Goal: Task Accomplishment & Management: Use online tool/utility

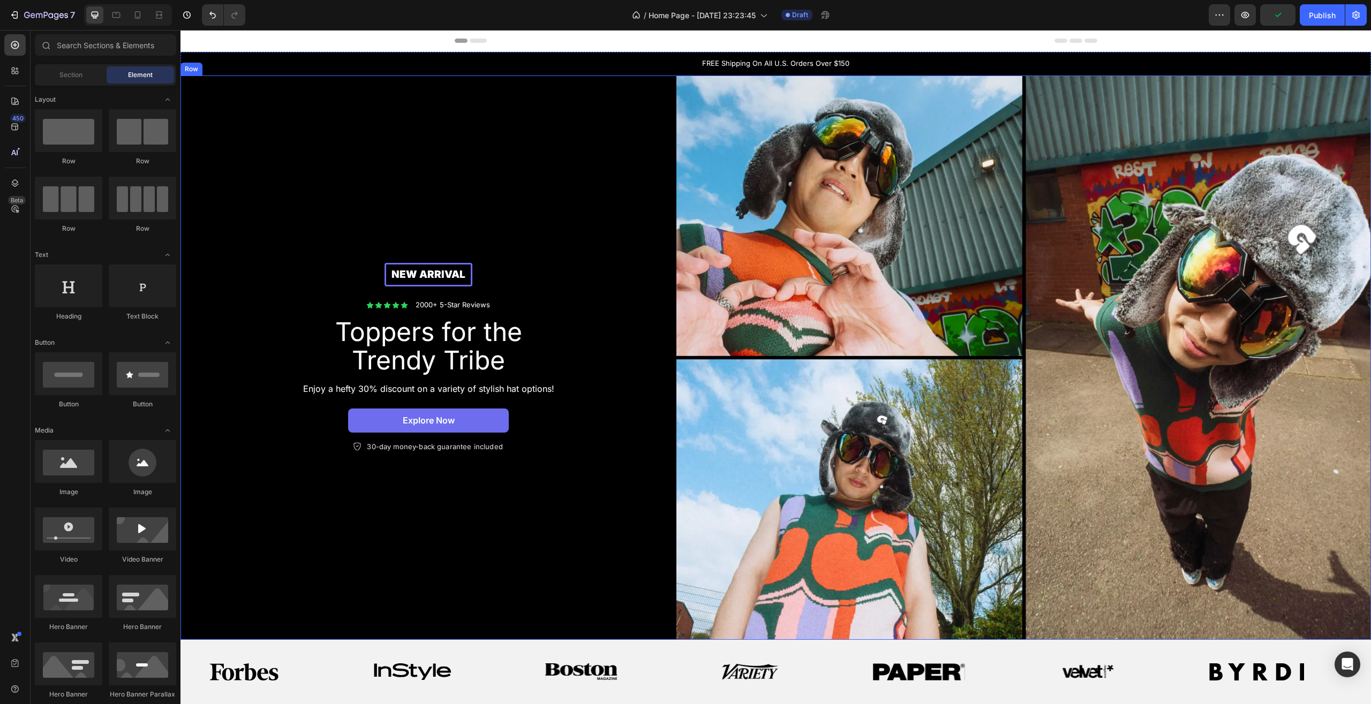
click at [536, 159] on div "New arrival Text [GEOGRAPHIC_DATA] Icon Icon Icon Icon Icon Icon List 2000+ 5-S…" at bounding box center [429, 358] width 496 height 565
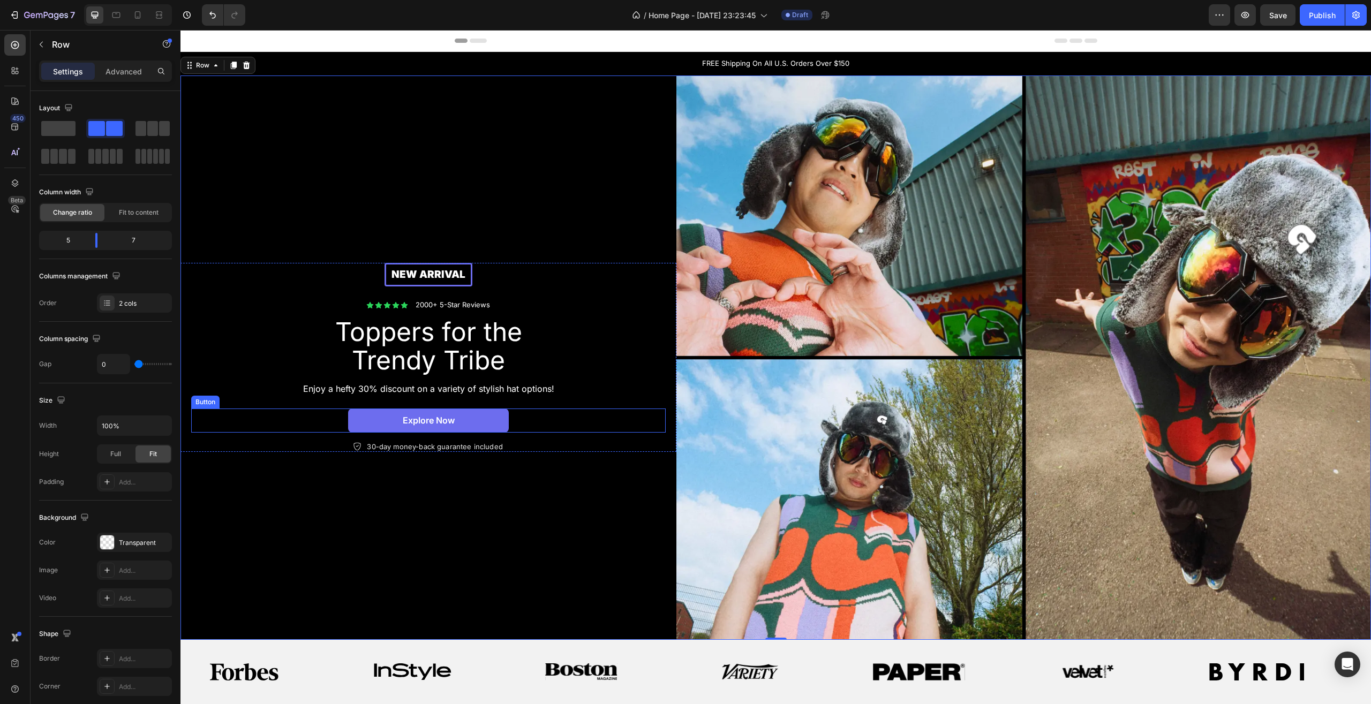
scroll to position [164, 0]
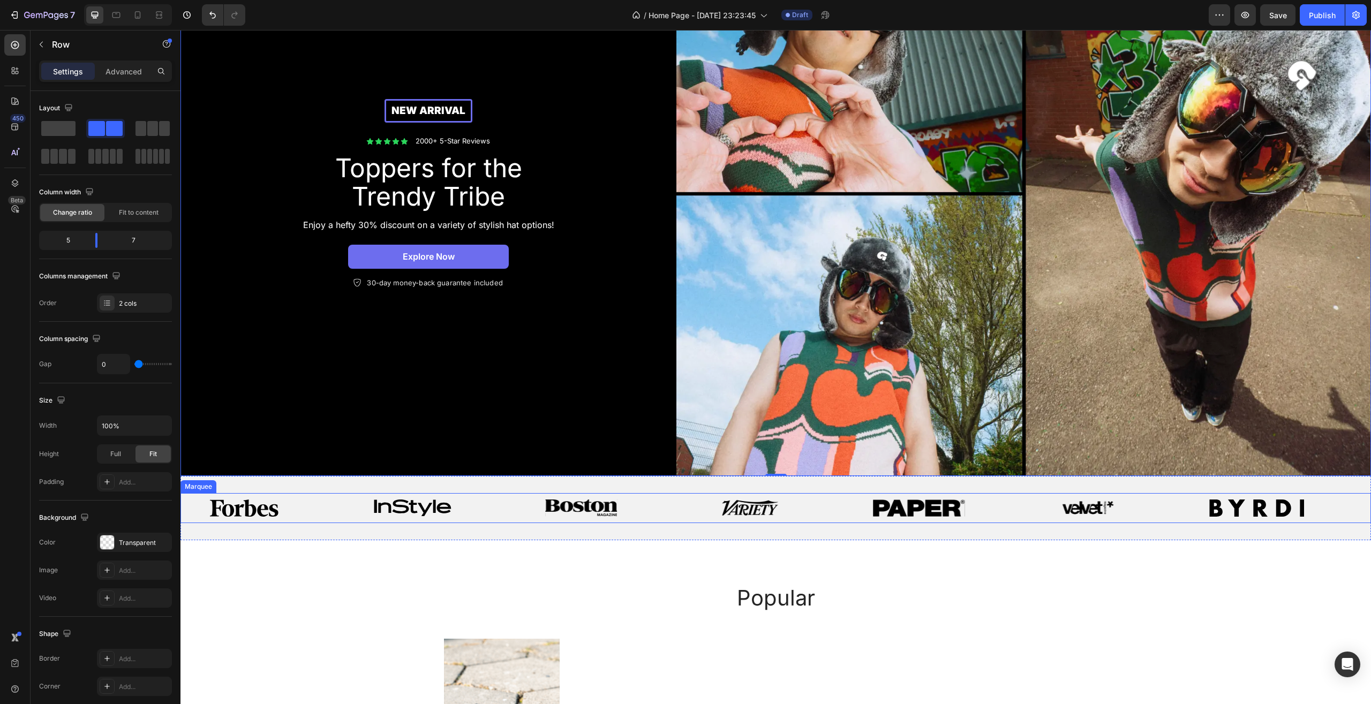
click at [492, 496] on div "Image" at bounding box center [434, 508] width 169 height 30
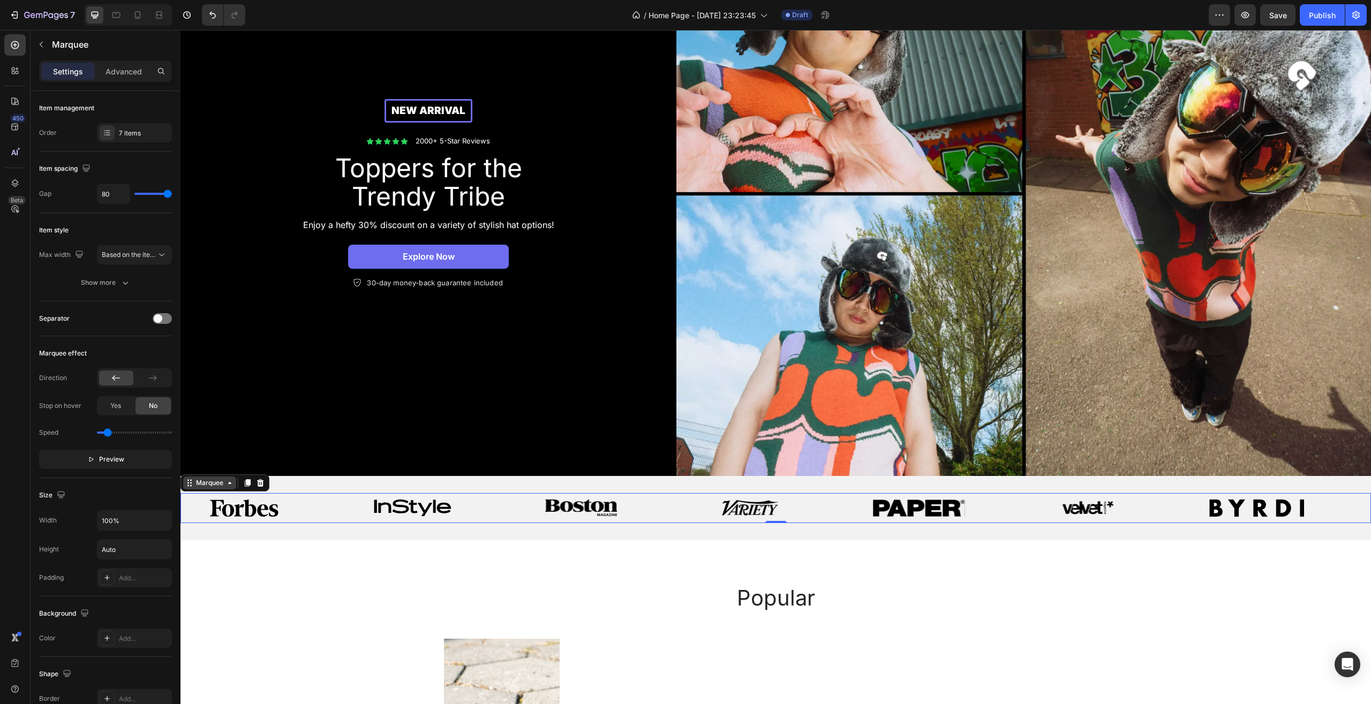
click at [233, 482] on icon at bounding box center [230, 483] width 9 height 9
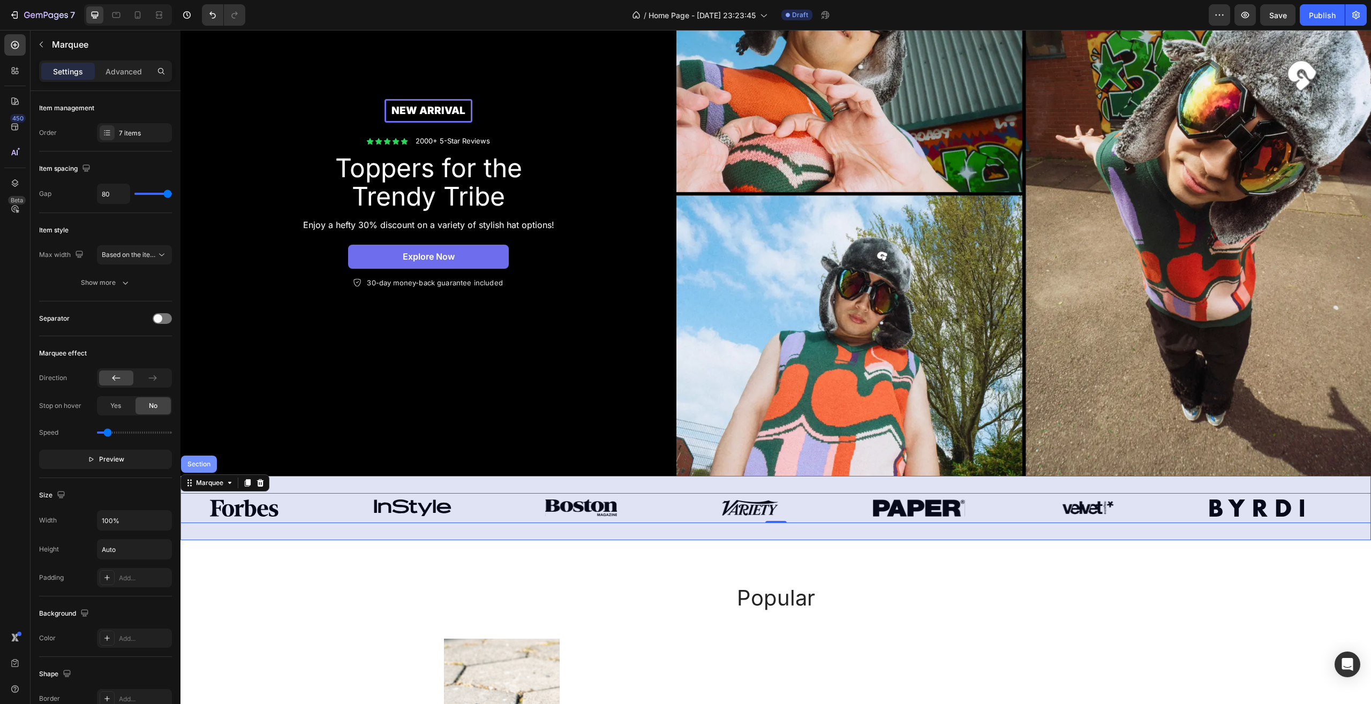
click at [209, 467] on div "Section" at bounding box center [199, 464] width 36 height 17
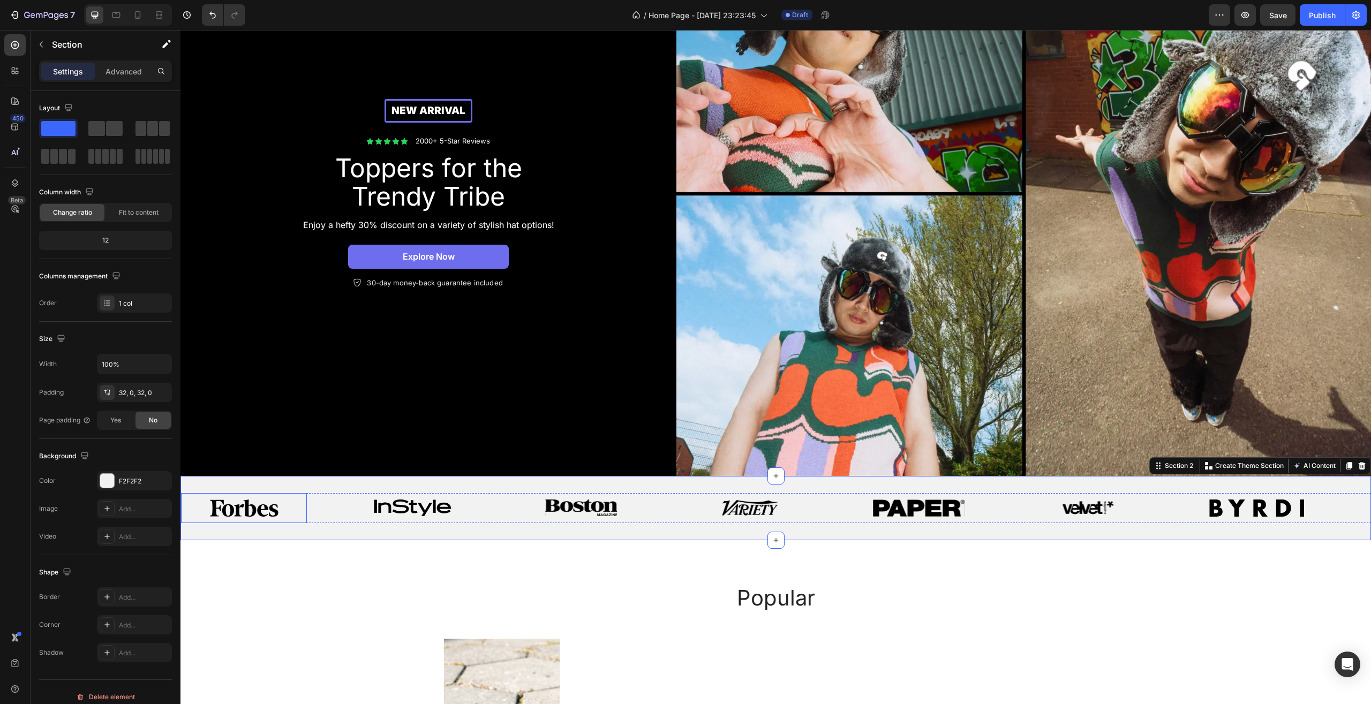
click at [247, 493] on div "Image" at bounding box center [244, 508] width 126 height 30
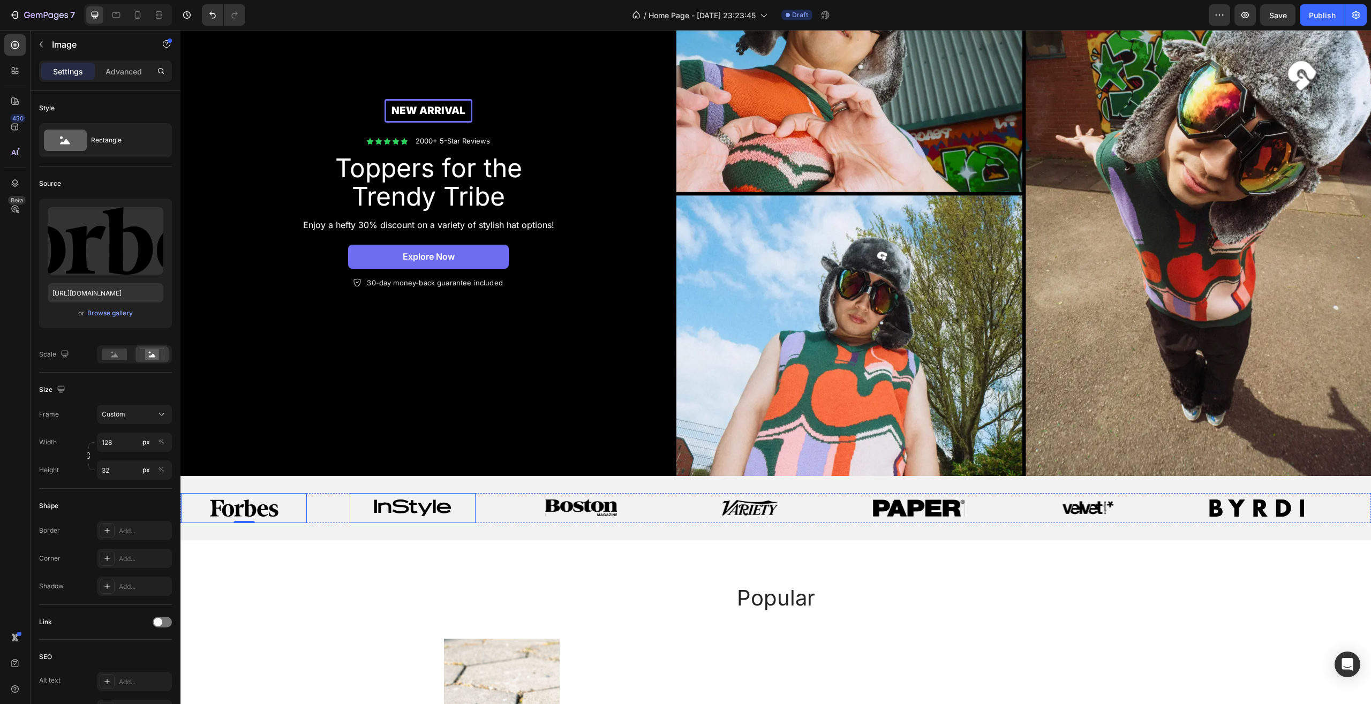
click at [388, 507] on img at bounding box center [413, 508] width 78 height 17
click at [288, 503] on div at bounding box center [244, 508] width 126 height 17
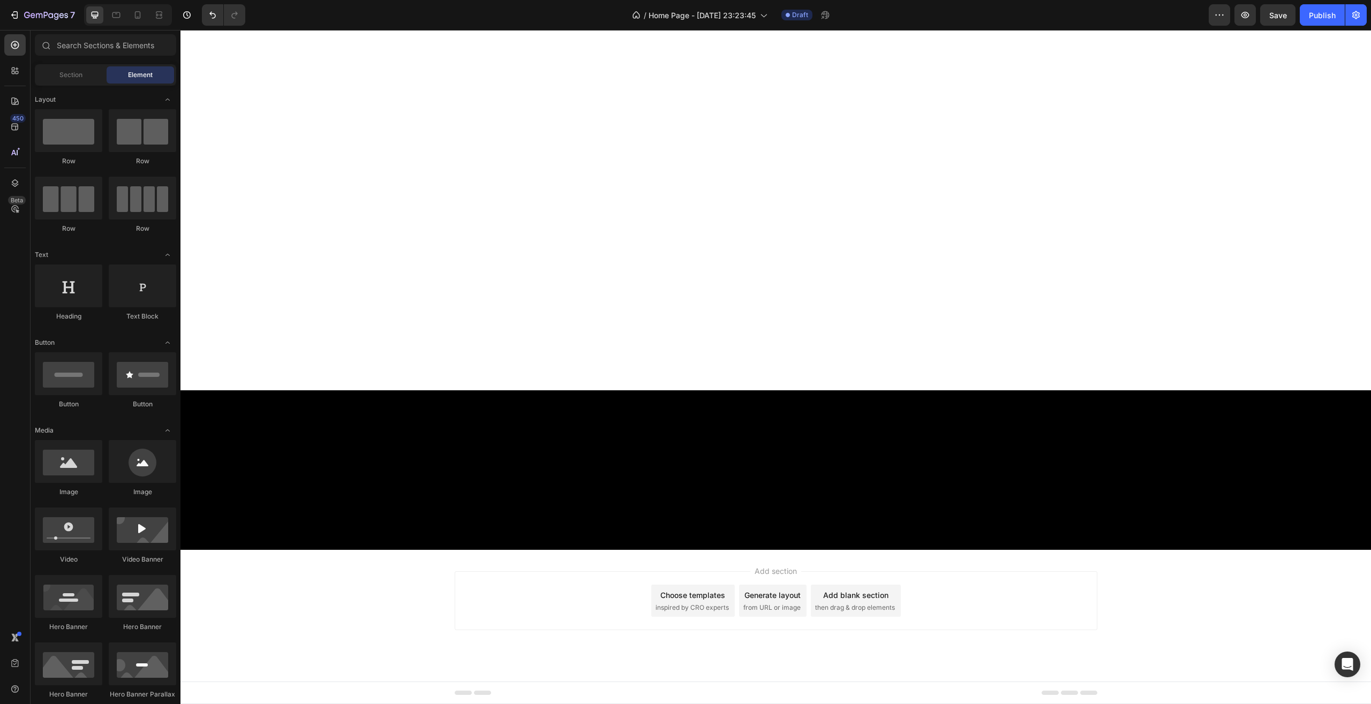
scroll to position [0, 0]
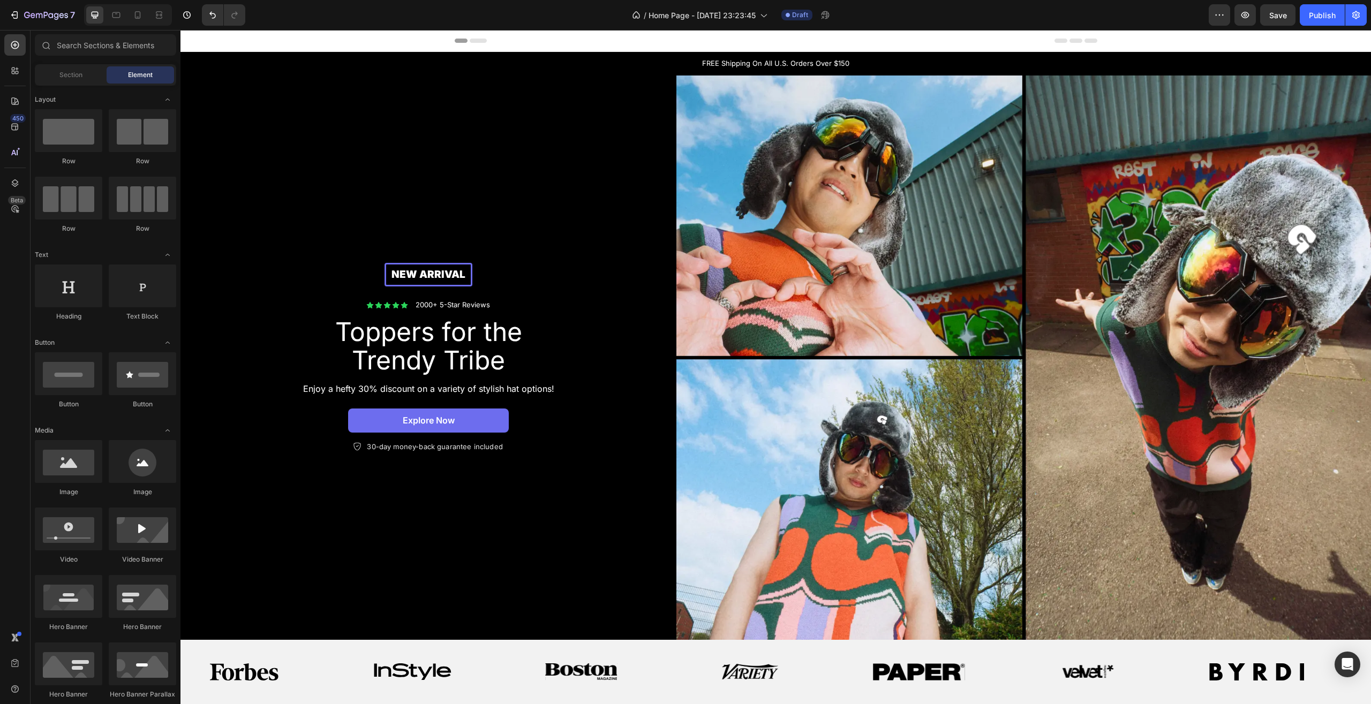
click at [475, 39] on icon at bounding box center [478, 41] width 17 height 4
click at [12, 45] on icon at bounding box center [15, 45] width 11 height 11
click at [72, 85] on div "Section Element" at bounding box center [105, 74] width 141 height 21
click at [68, 77] on span "Section" at bounding box center [70, 75] width 23 height 10
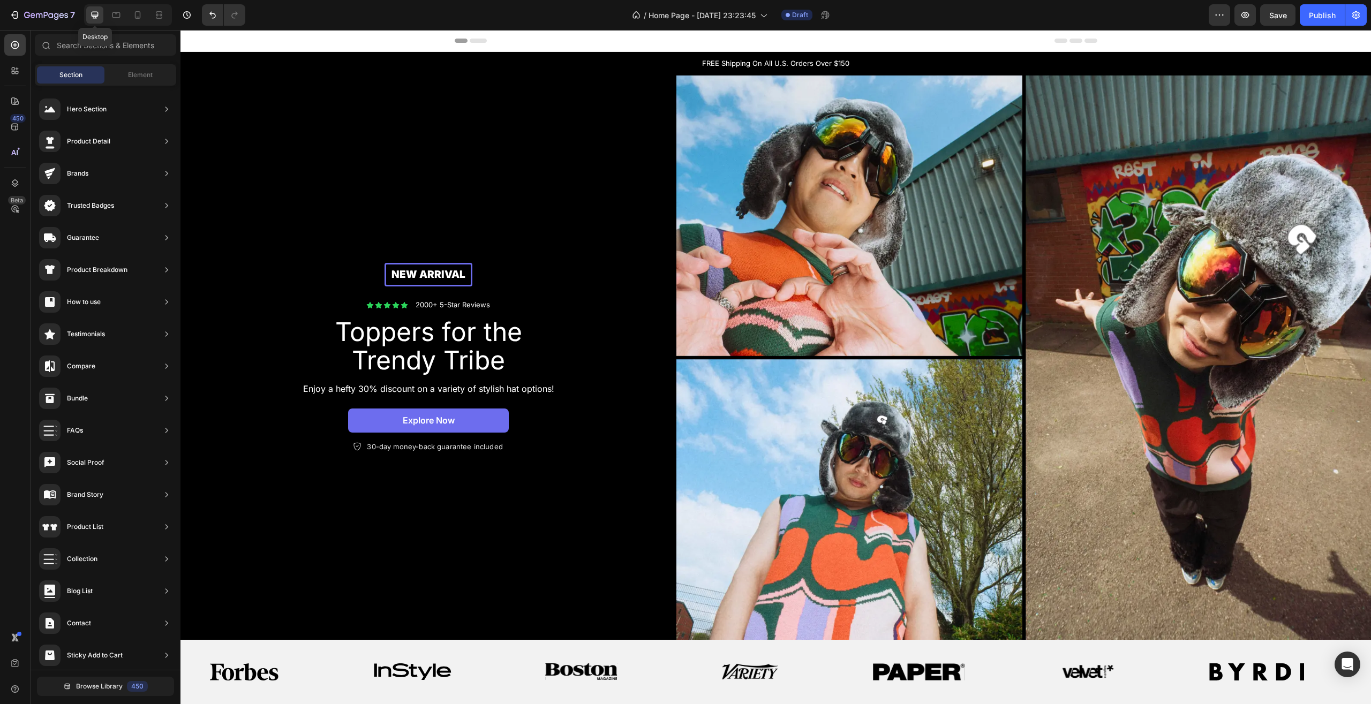
click at [94, 14] on icon at bounding box center [94, 15] width 11 height 11
click at [113, 13] on icon at bounding box center [117, 15] width 8 height 6
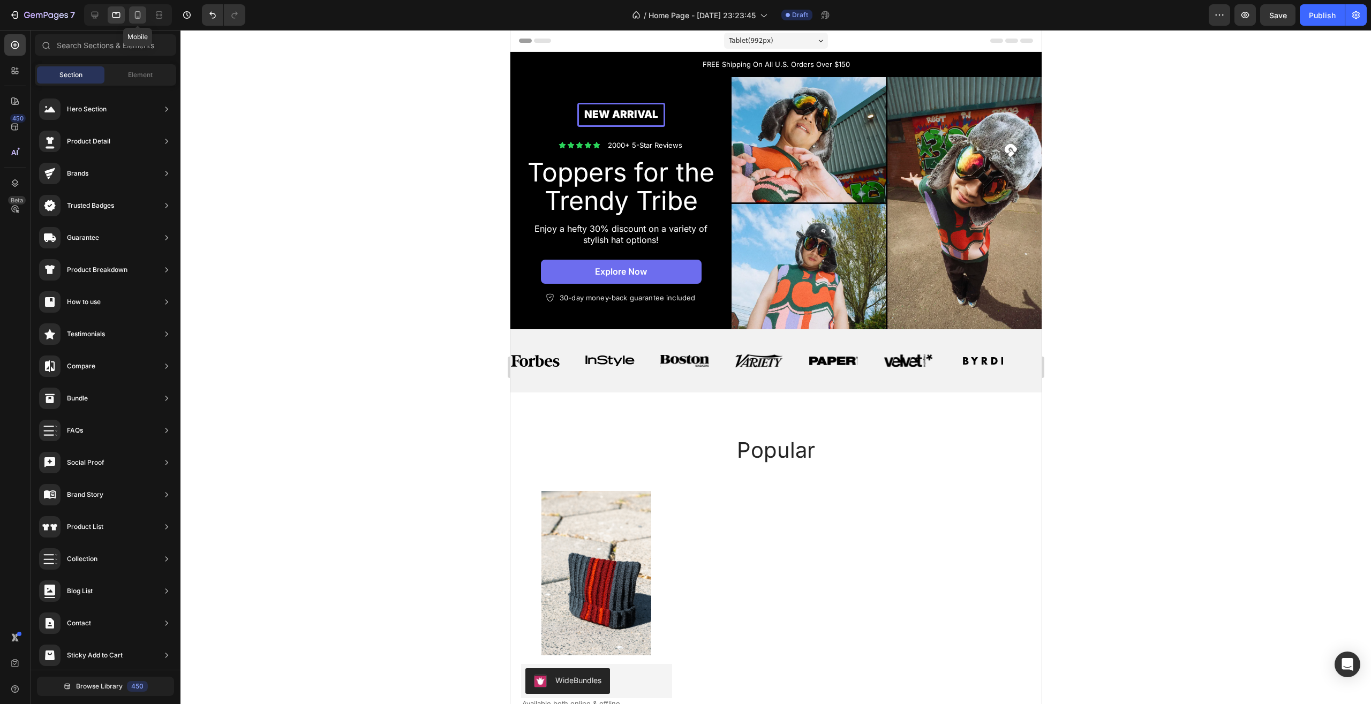
click at [133, 16] on icon at bounding box center [137, 15] width 11 height 11
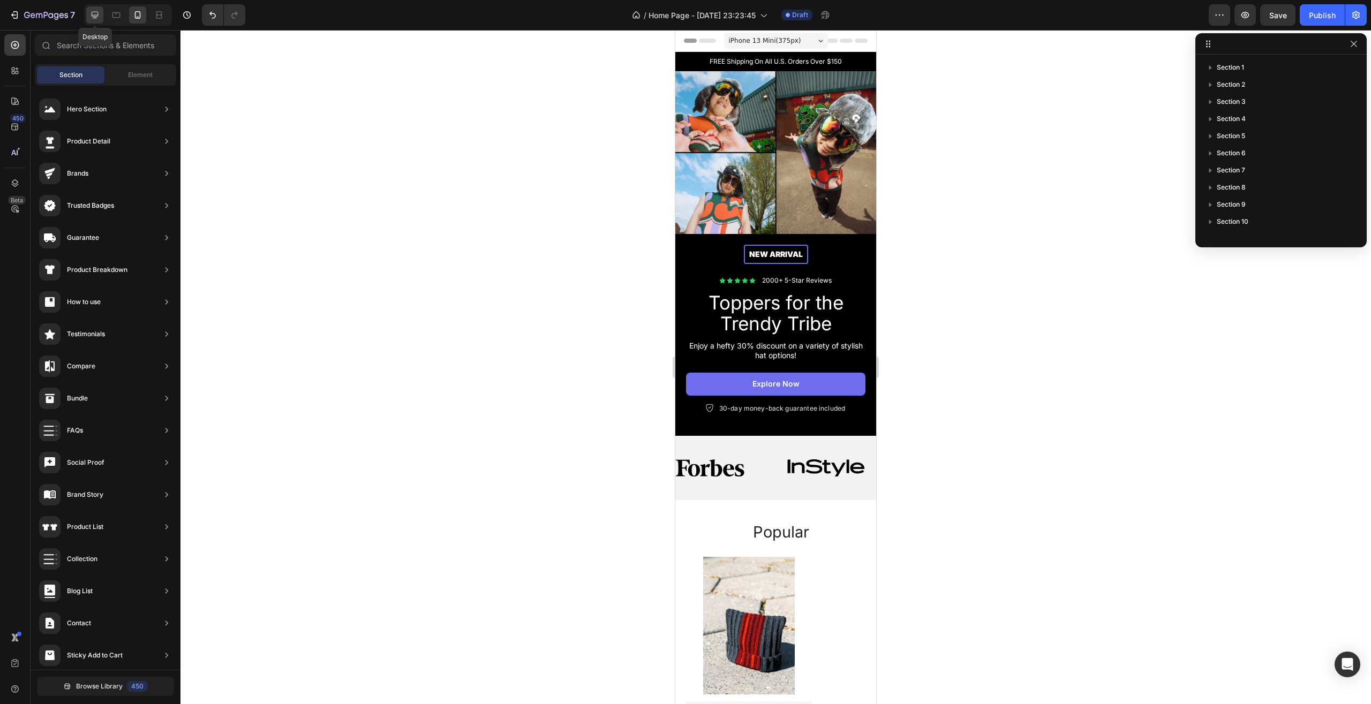
click at [96, 19] on icon at bounding box center [94, 15] width 11 height 11
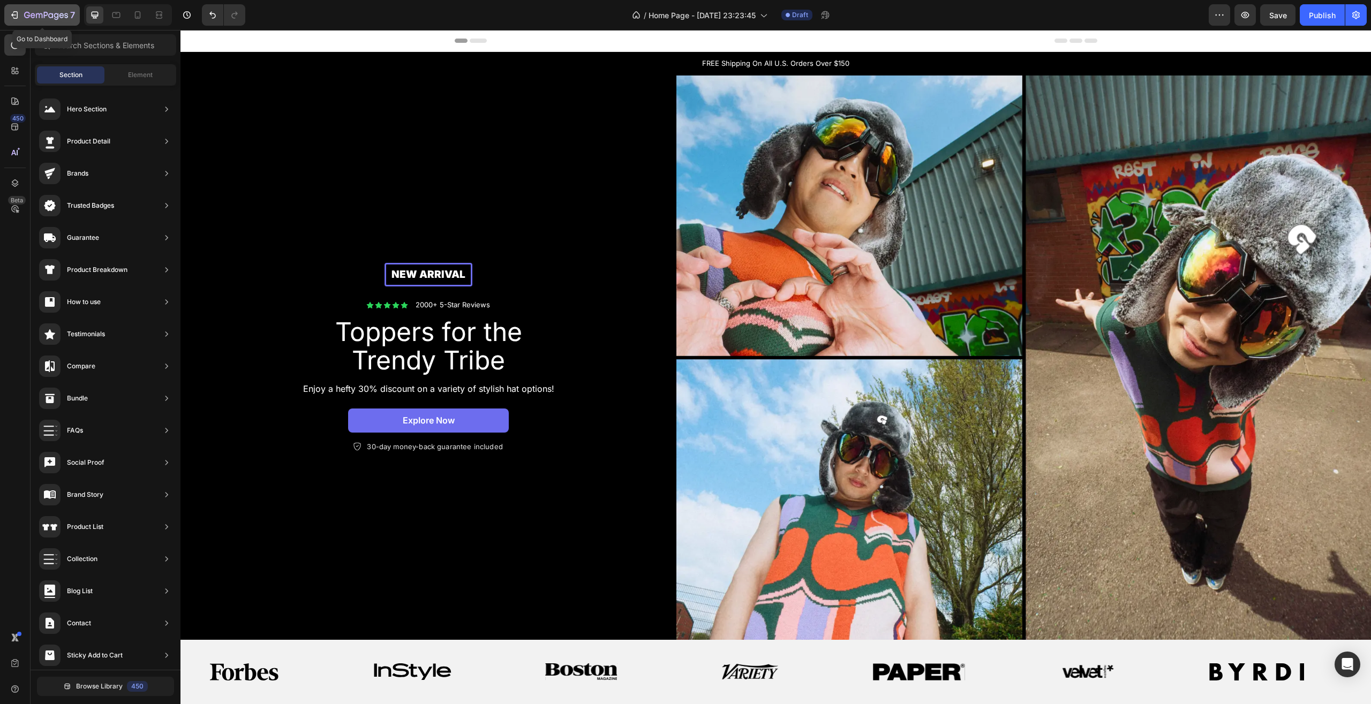
click at [16, 14] on icon "button" at bounding box center [14, 15] width 11 height 11
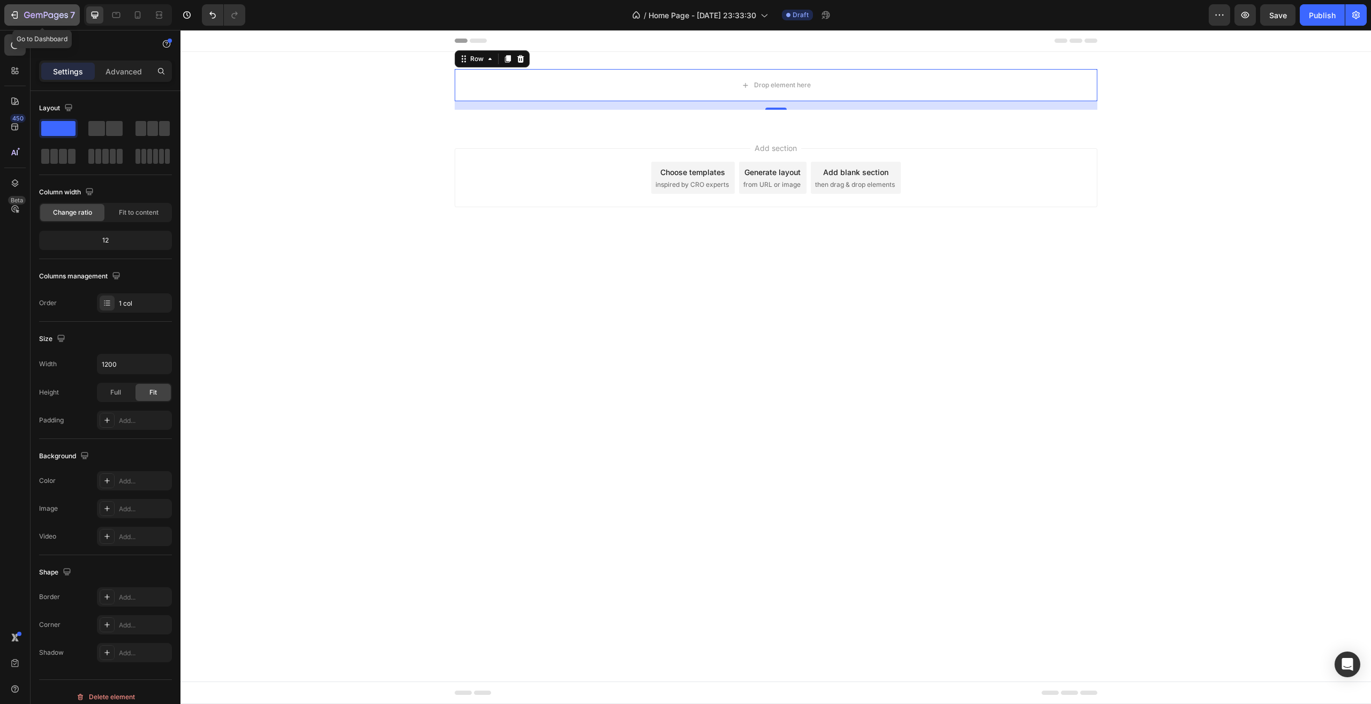
click at [36, 13] on icon "button" at bounding box center [46, 15] width 44 height 9
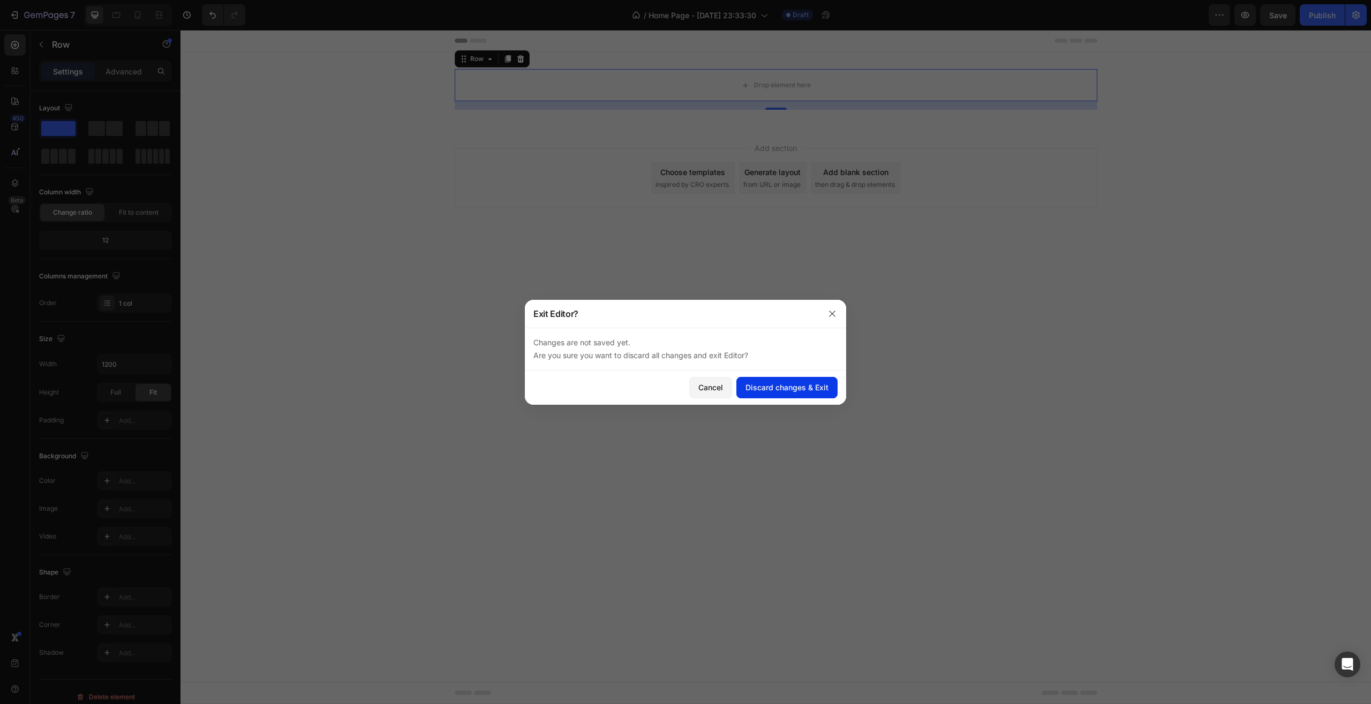
click at [778, 386] on div "Discard changes & Exit" at bounding box center [787, 387] width 83 height 11
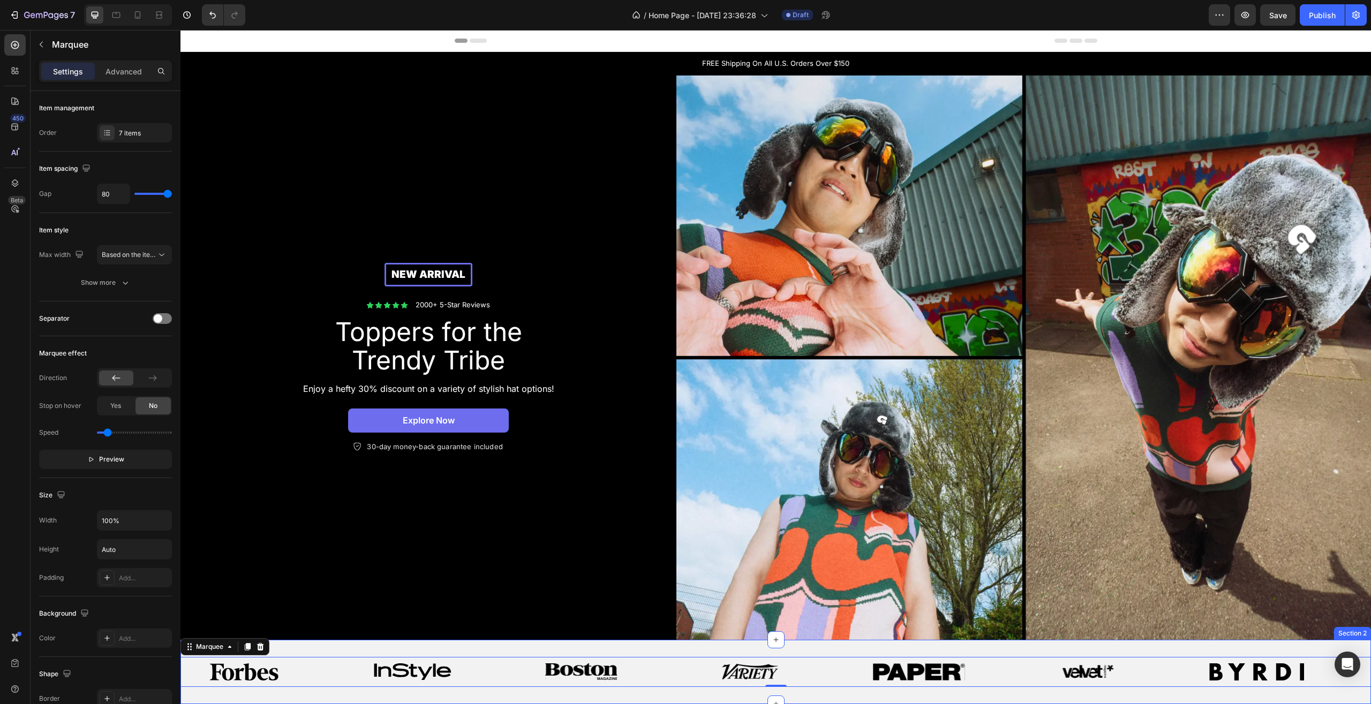
scroll to position [109, 0]
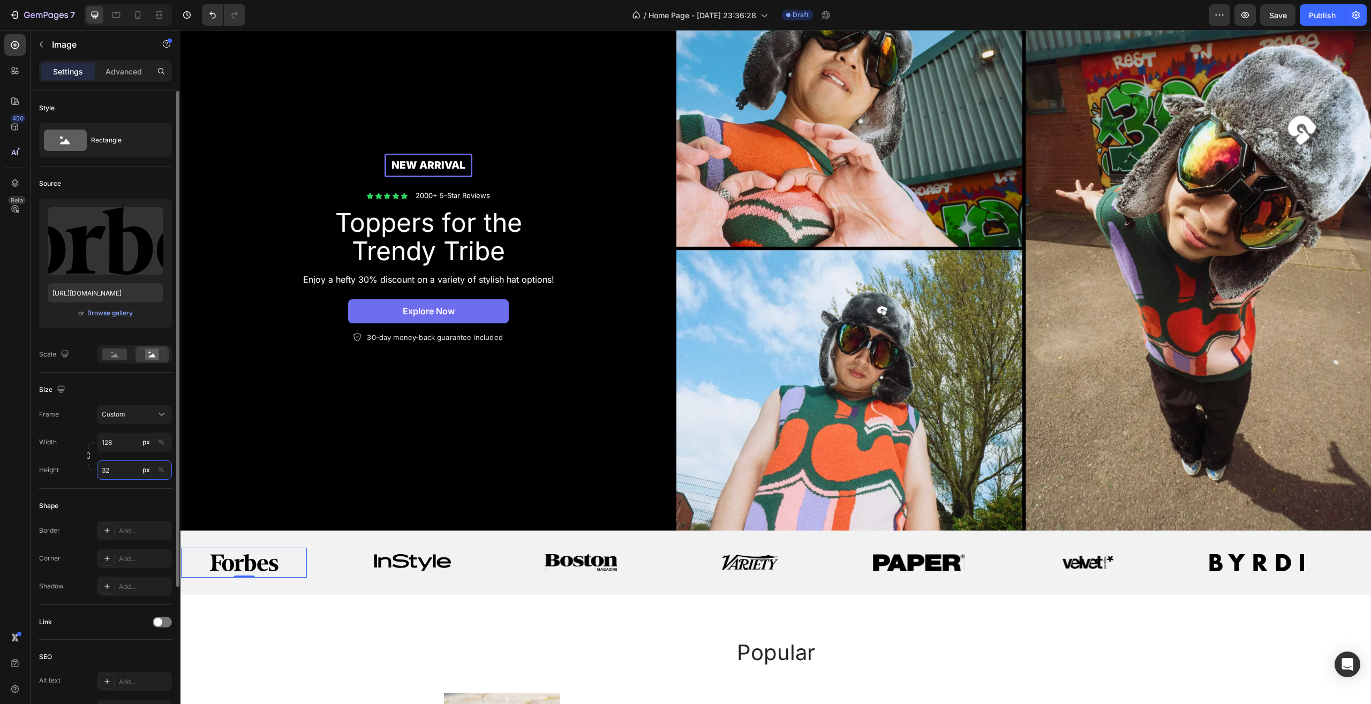
click at [111, 471] on input "32" at bounding box center [134, 470] width 75 height 19
click at [110, 445] on input "128" at bounding box center [134, 442] width 75 height 19
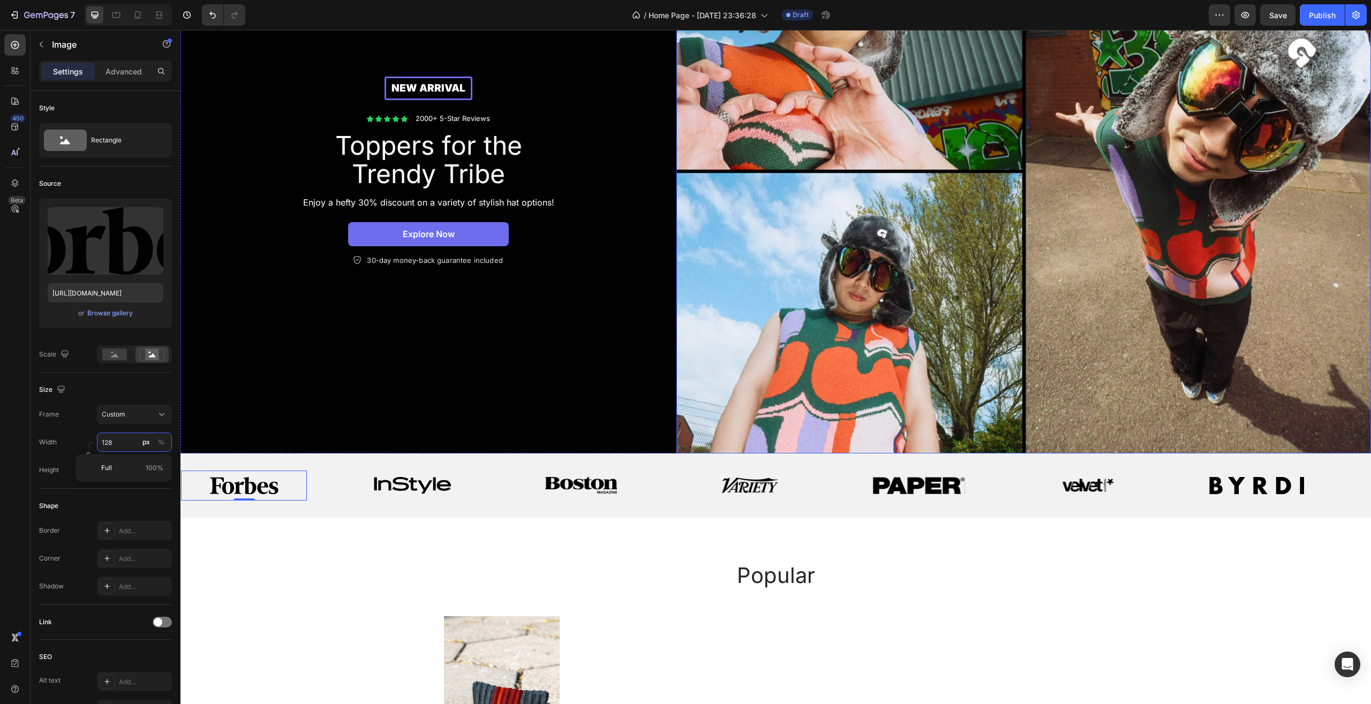
scroll to position [328, 0]
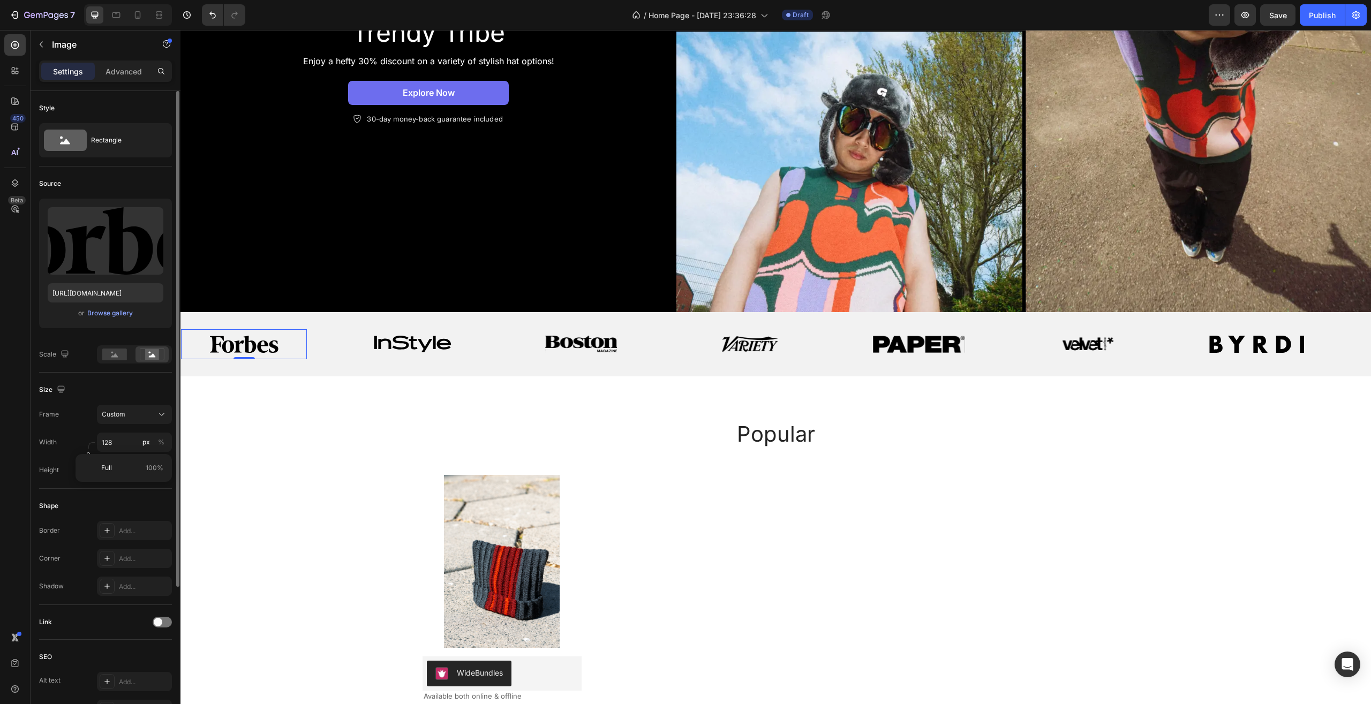
click at [71, 406] on div "Frame Custom" at bounding box center [105, 414] width 133 height 19
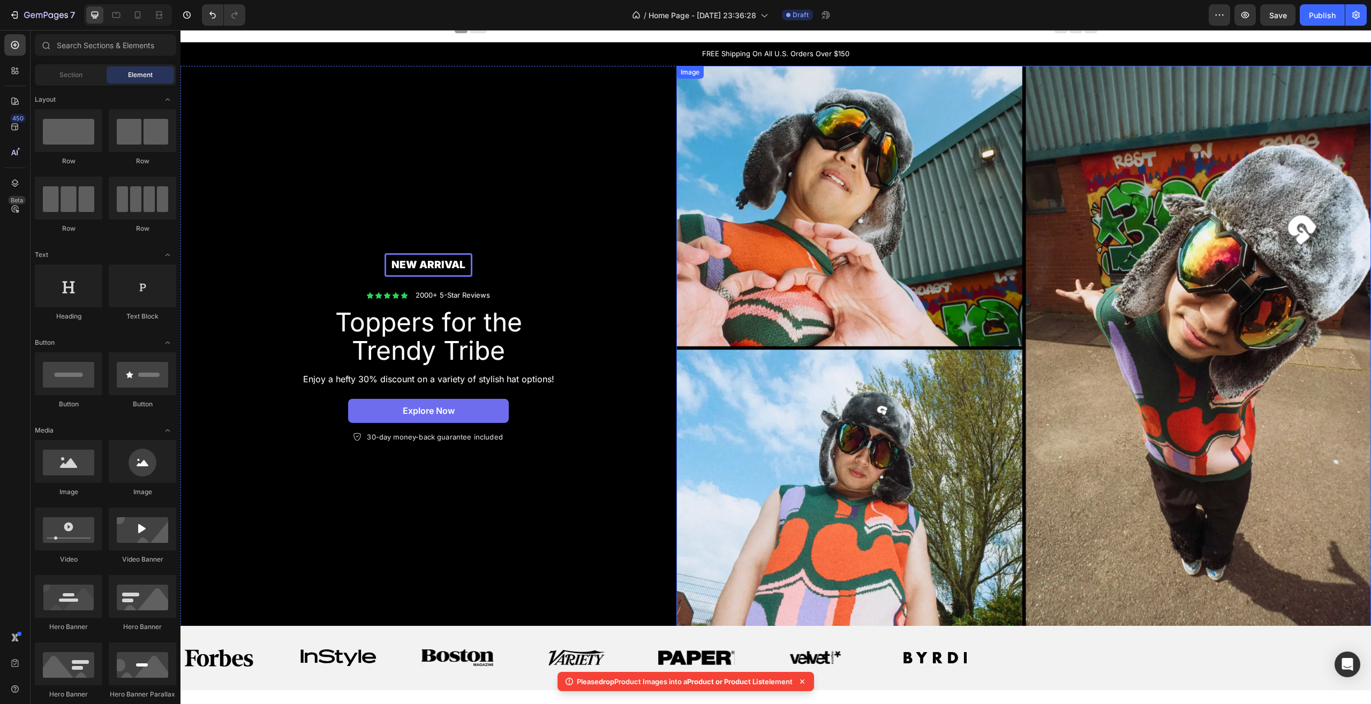
scroll to position [0, 0]
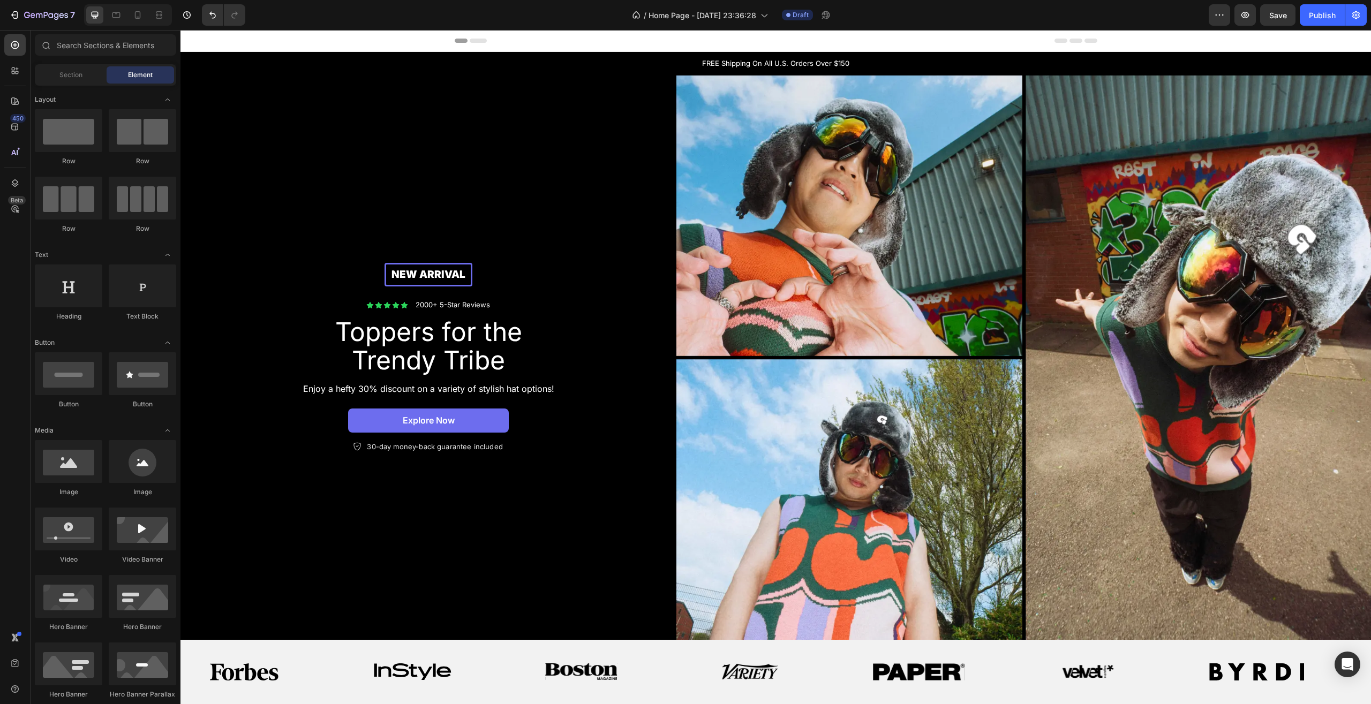
click at [471, 40] on icon at bounding box center [478, 41] width 17 height 4
click at [212, 35] on span "Header" at bounding box center [213, 40] width 24 height 11
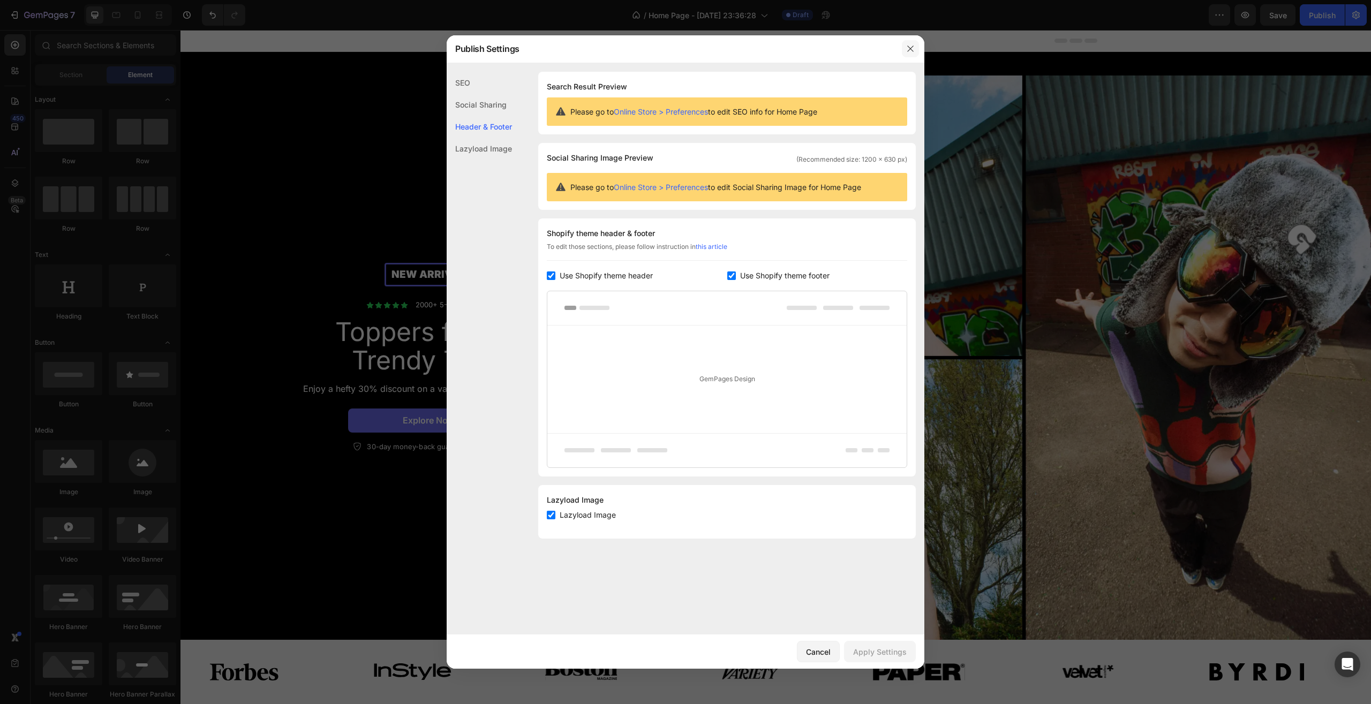
click at [909, 54] on button "button" at bounding box center [910, 48] width 17 height 17
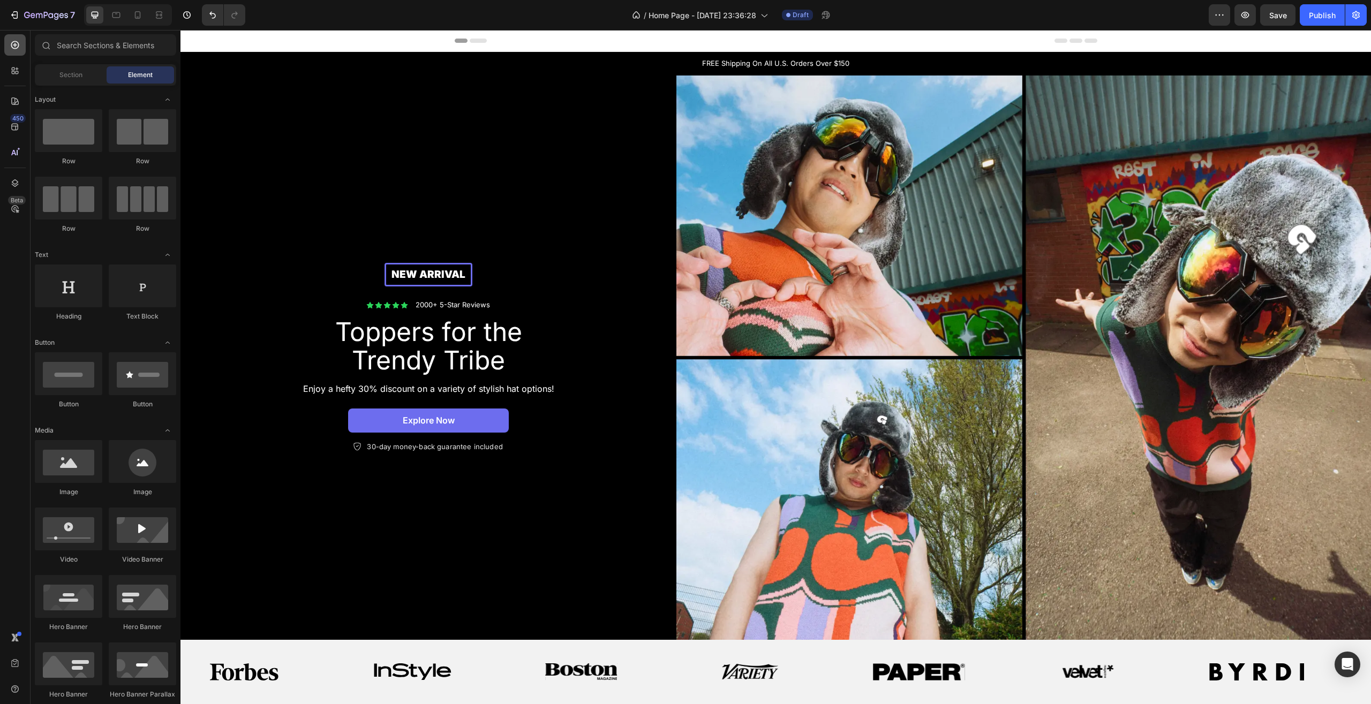
click at [10, 42] on icon at bounding box center [15, 45] width 11 height 11
click at [32, 16] on icon "button" at bounding box center [33, 15] width 5 height 5
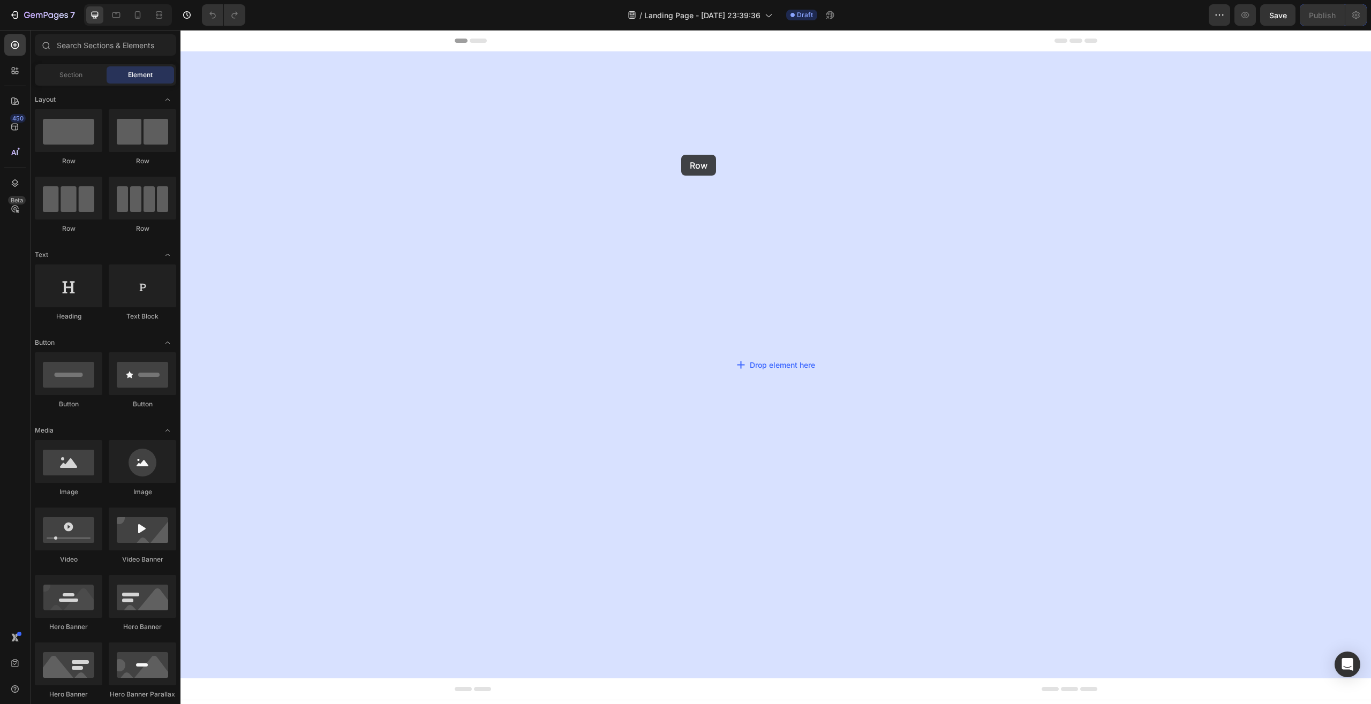
drag, startPoint x: 263, startPoint y: 173, endPoint x: 666, endPoint y: 158, distance: 403.7
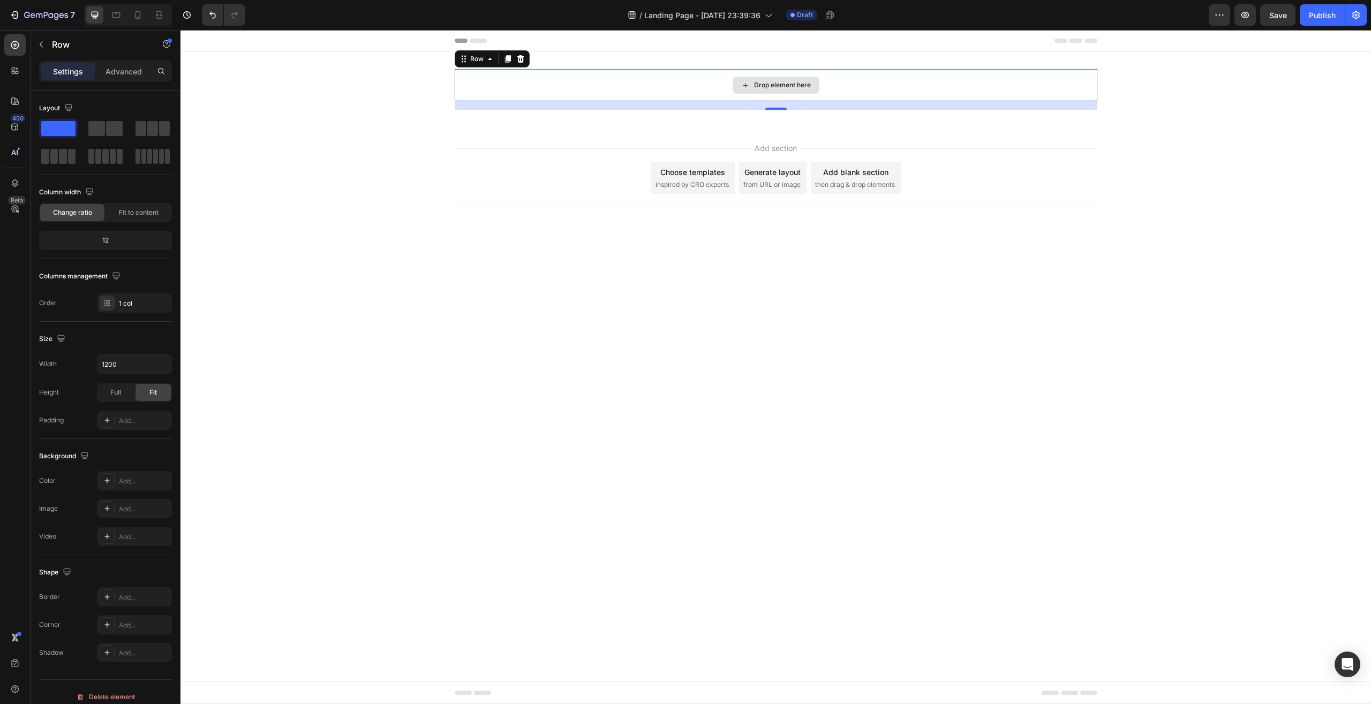
click at [755, 84] on div "Drop element here" at bounding box center [782, 85] width 57 height 9
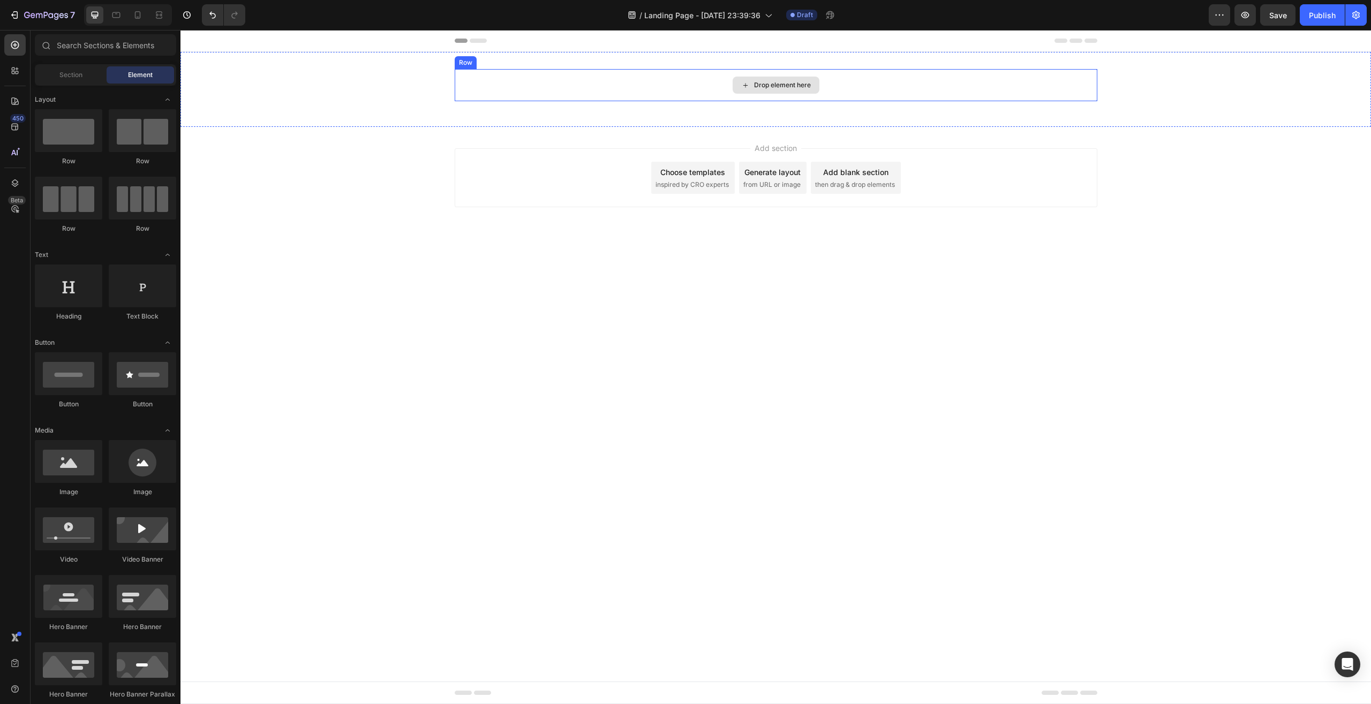
click at [767, 88] on div "Drop element here" at bounding box center [782, 85] width 57 height 9
click at [765, 85] on div "Drop element here" at bounding box center [782, 85] width 57 height 9
click at [773, 87] on div "Drop element here" at bounding box center [782, 85] width 57 height 9
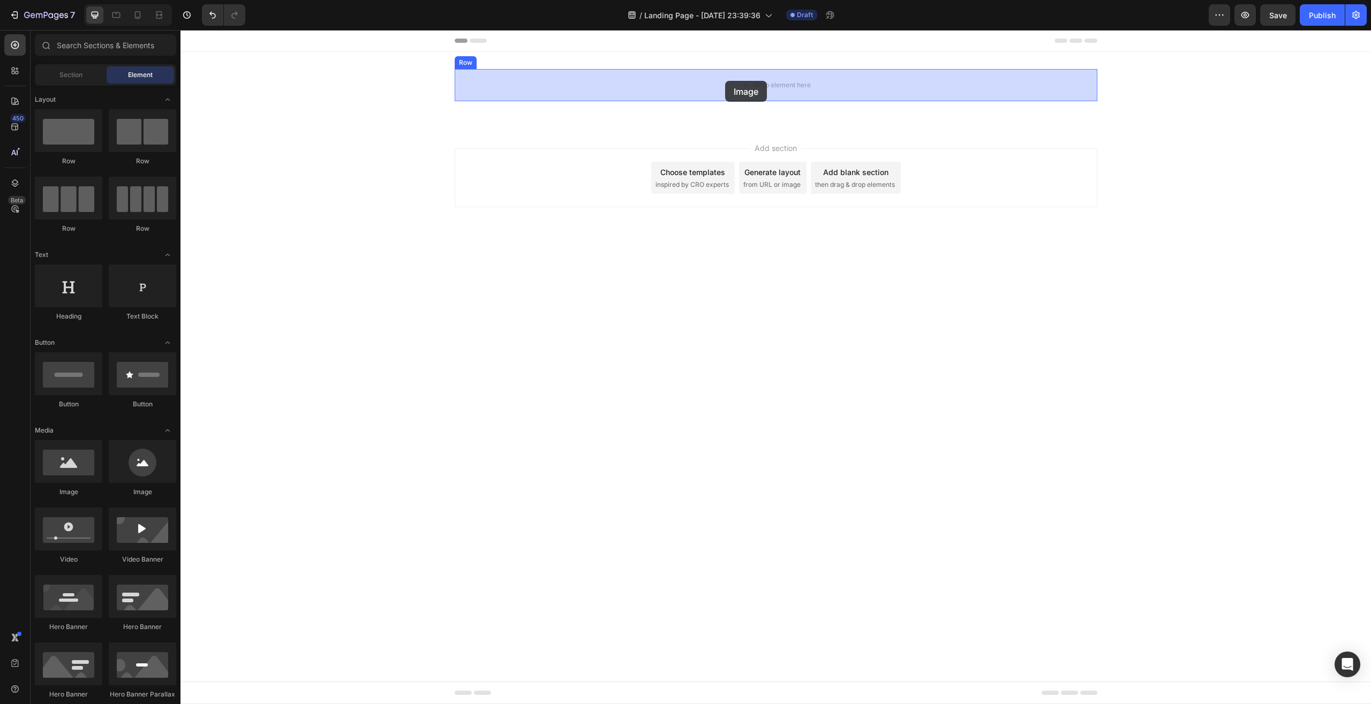
drag, startPoint x: 252, startPoint y: 507, endPoint x: 725, endPoint y: 81, distance: 636.2
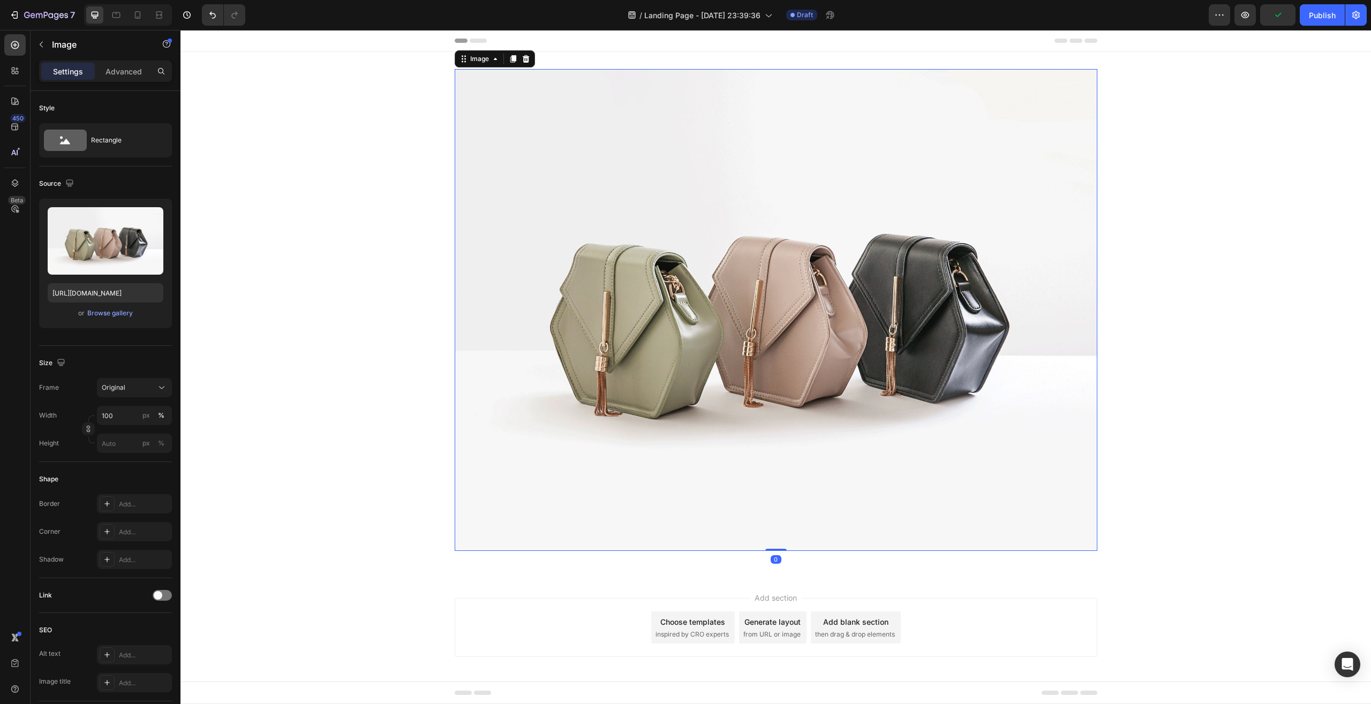
click at [539, 133] on img at bounding box center [776, 310] width 643 height 482
click at [99, 144] on div "Rectangle" at bounding box center [123, 140] width 65 height 25
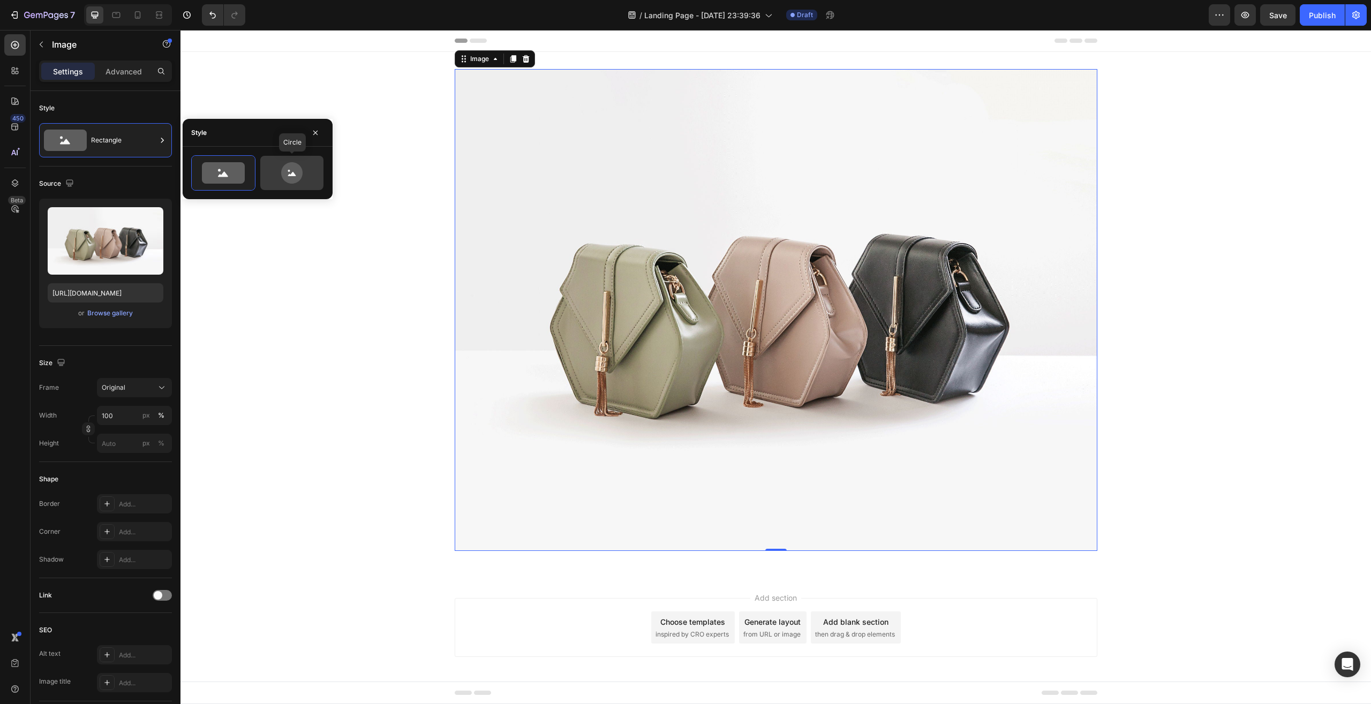
click at [300, 173] on icon at bounding box center [291, 172] width 21 height 21
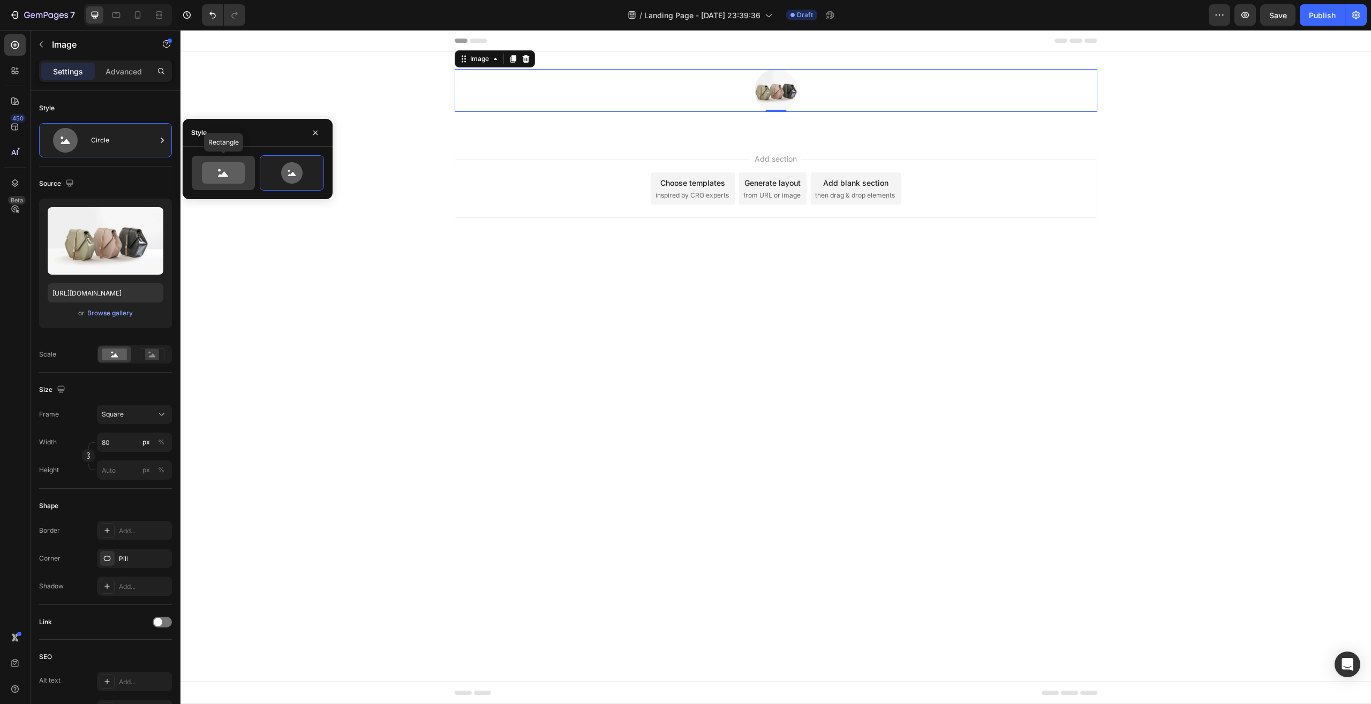
click at [212, 173] on icon at bounding box center [223, 172] width 43 height 21
type input "100"
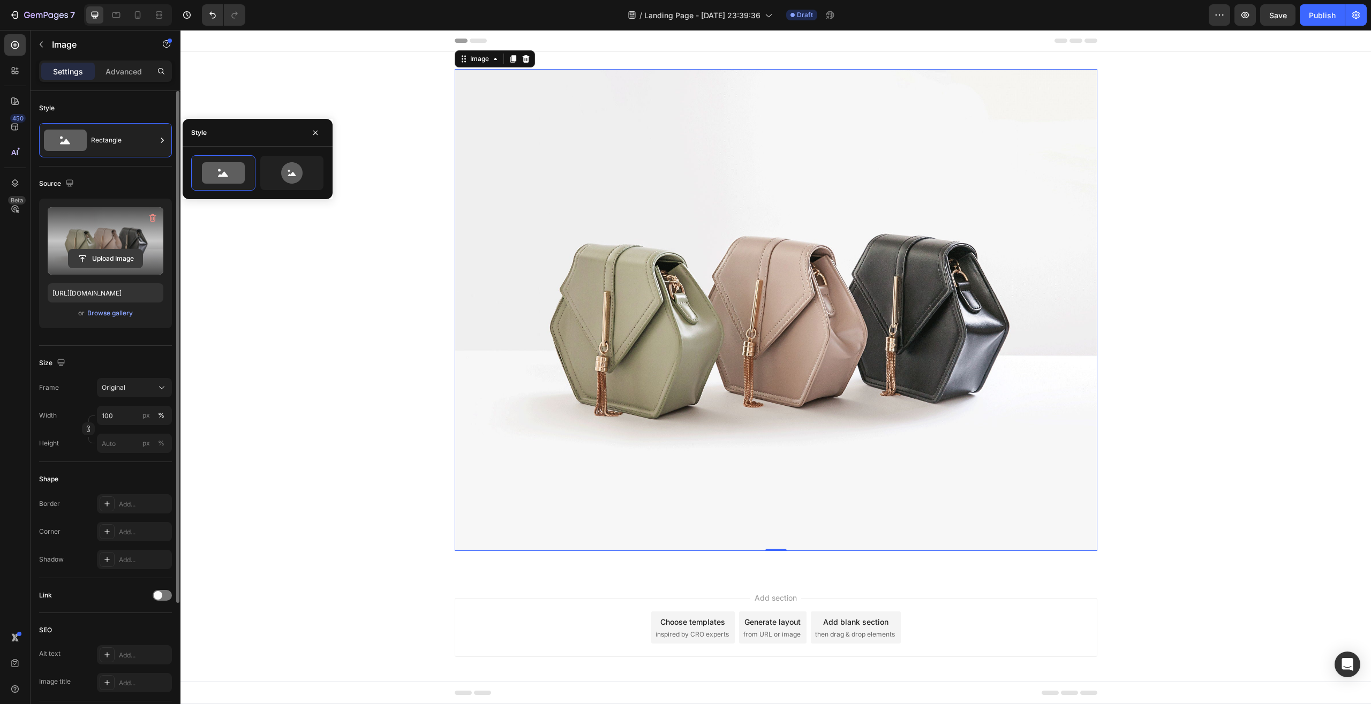
click at [106, 258] on input "file" at bounding box center [106, 259] width 74 height 18
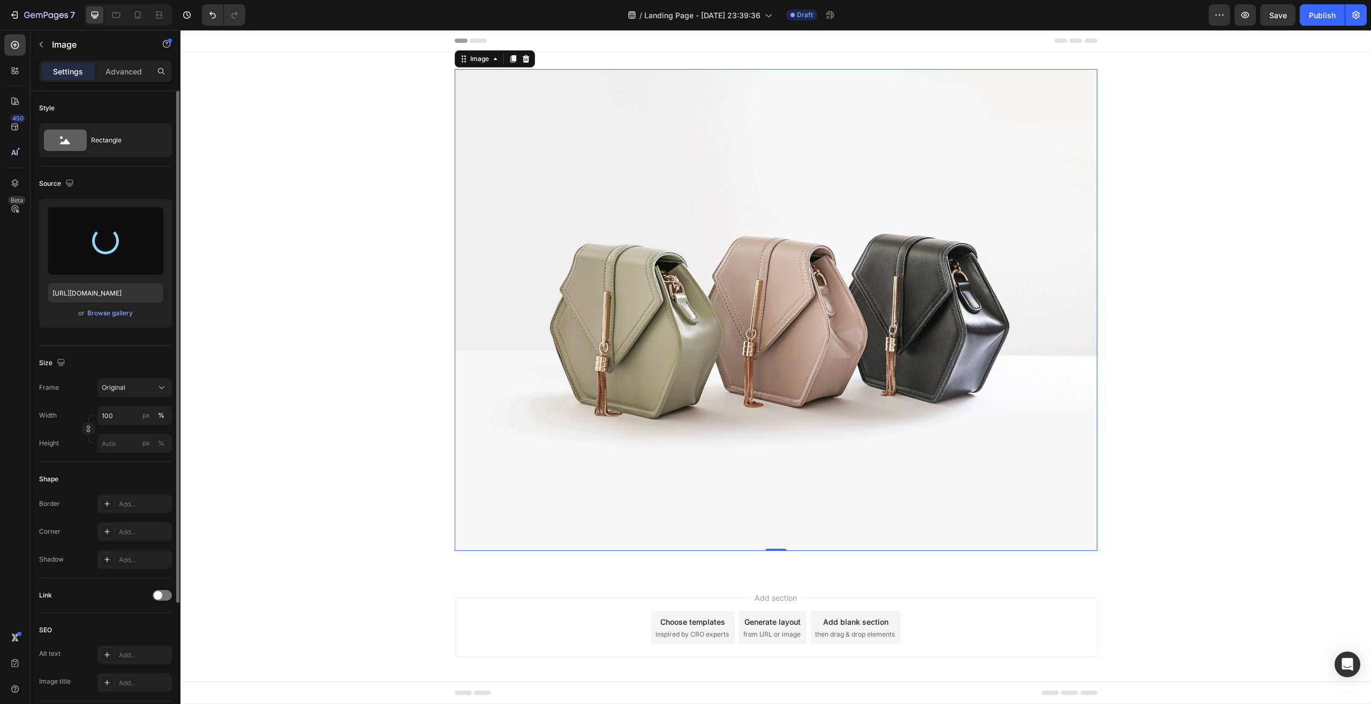
type input "https://cdn.shopify.com/s/files/1/0696/1797/5456/files/gempages_586460327541998…"
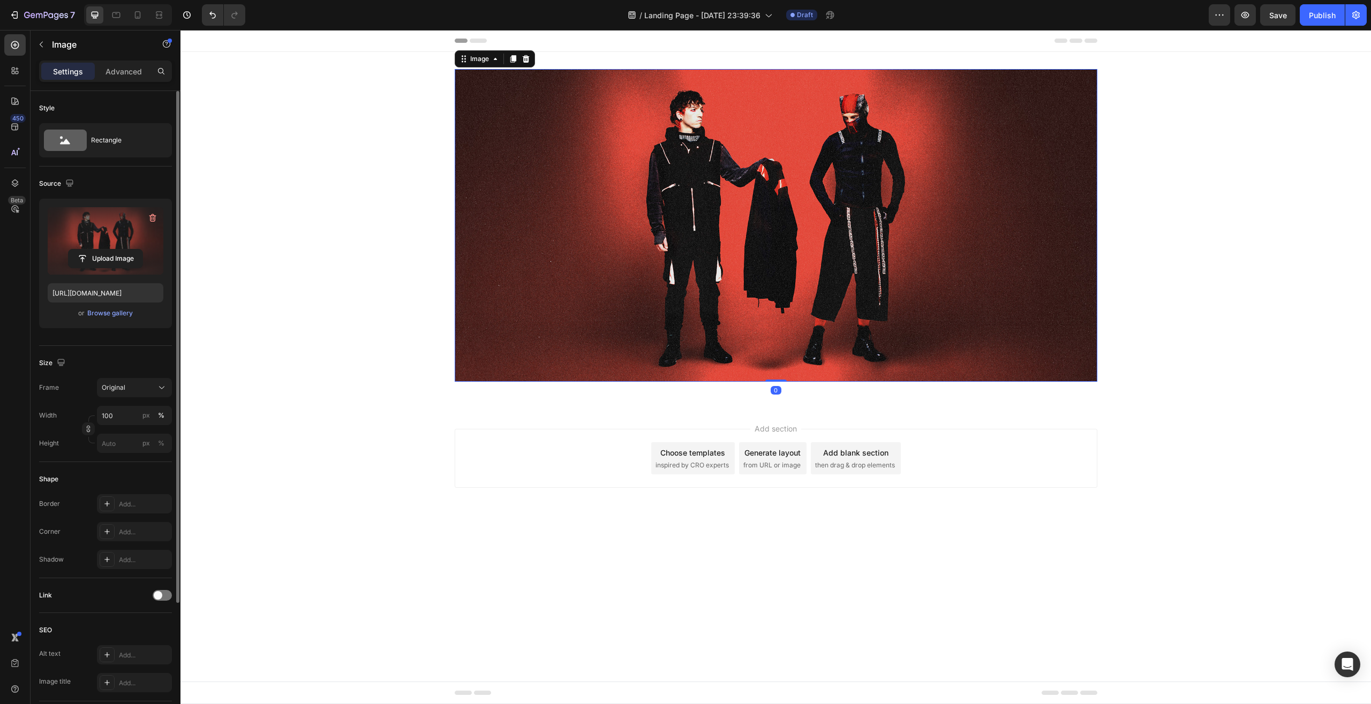
drag, startPoint x: 773, startPoint y: 381, endPoint x: 774, endPoint y: 298, distance: 83.0
click at [774, 298] on div "Image 0" at bounding box center [776, 225] width 643 height 313
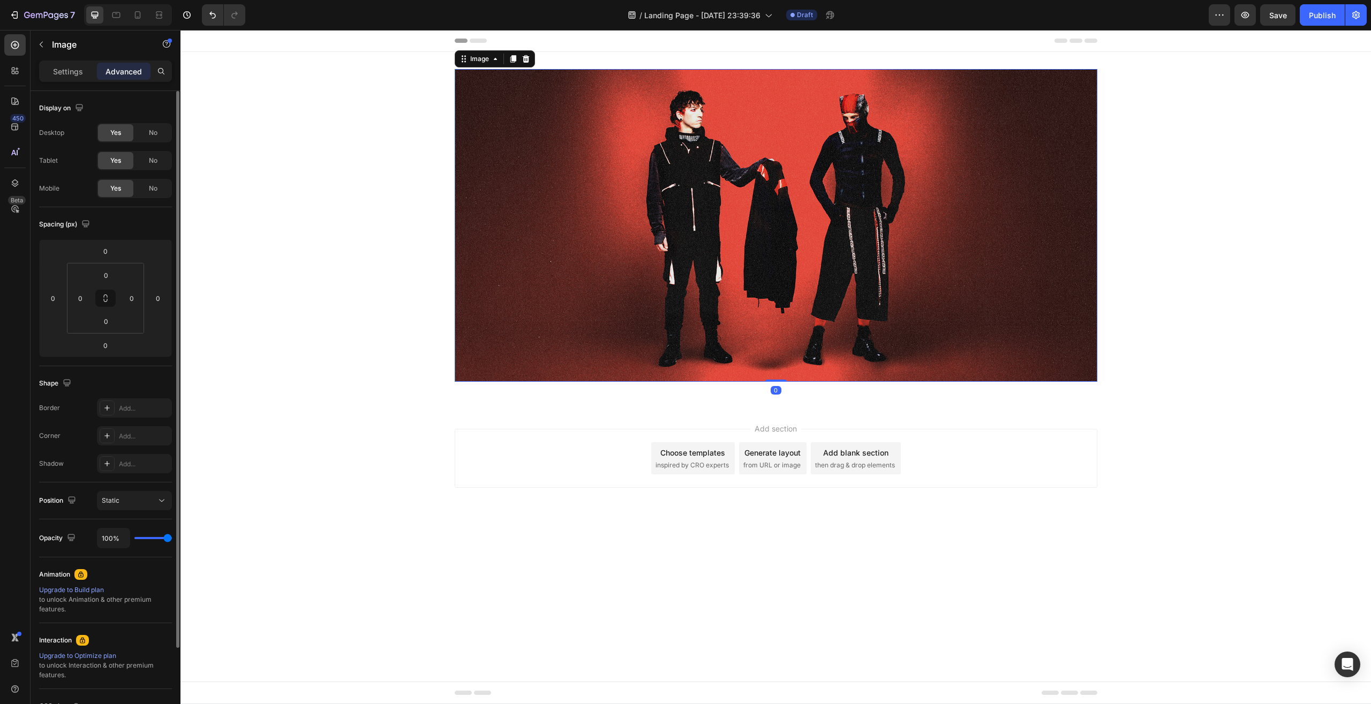
click at [770, 380] on img at bounding box center [776, 225] width 643 height 313
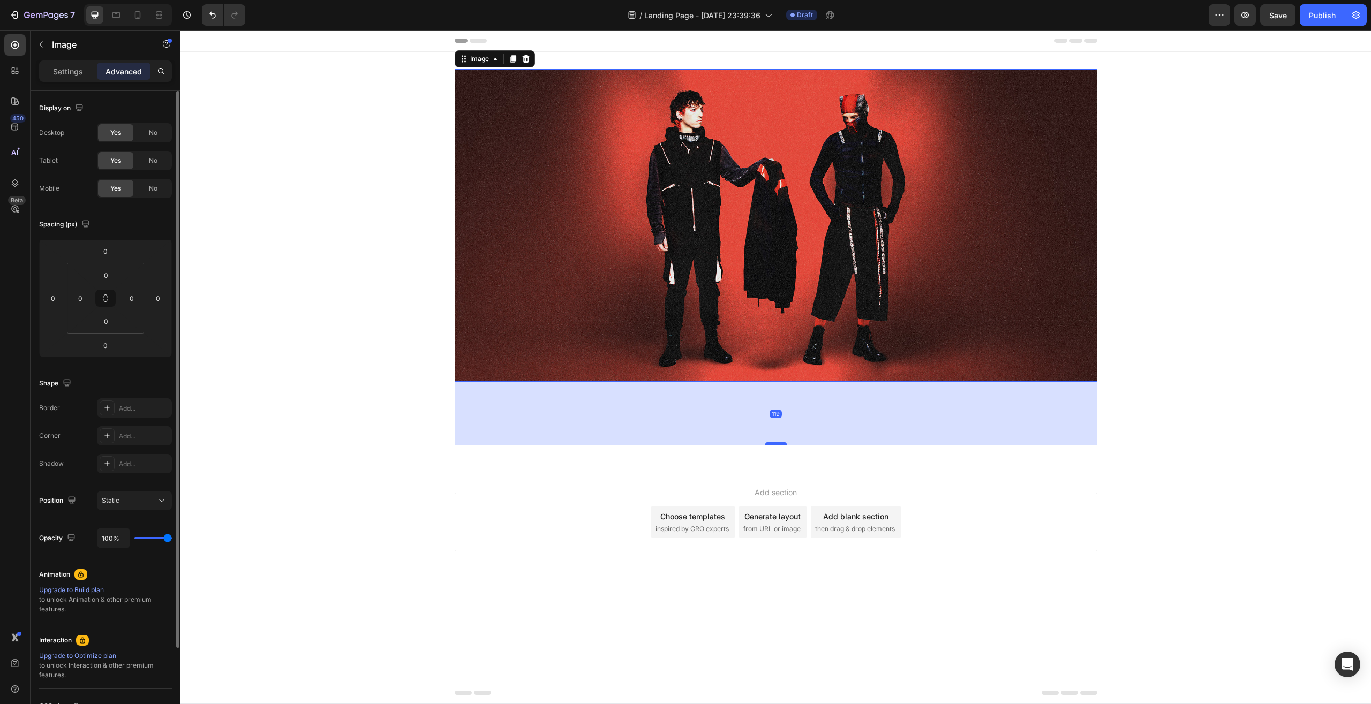
drag, startPoint x: 775, startPoint y: 381, endPoint x: 779, endPoint y: 445, distance: 64.4
click at [779, 445] on div at bounding box center [776, 444] width 21 height 3
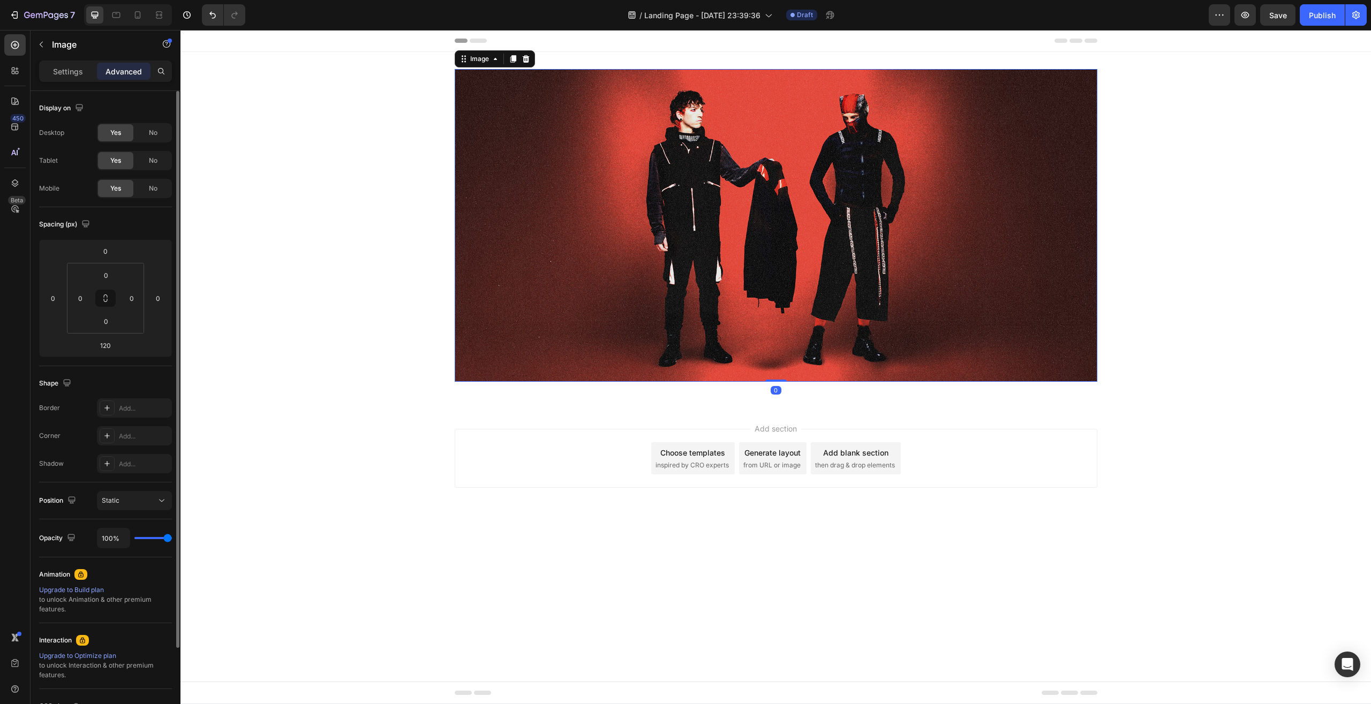
drag, startPoint x: 778, startPoint y: 445, endPoint x: 779, endPoint y: 364, distance: 80.9
click at [779, 364] on div "Image 0" at bounding box center [776, 225] width 643 height 313
type input "0"
click at [809, 566] on body "Header Image 0 Row Section 1 Root Start with Sections from sidebar Add sections…" at bounding box center [776, 367] width 1191 height 674
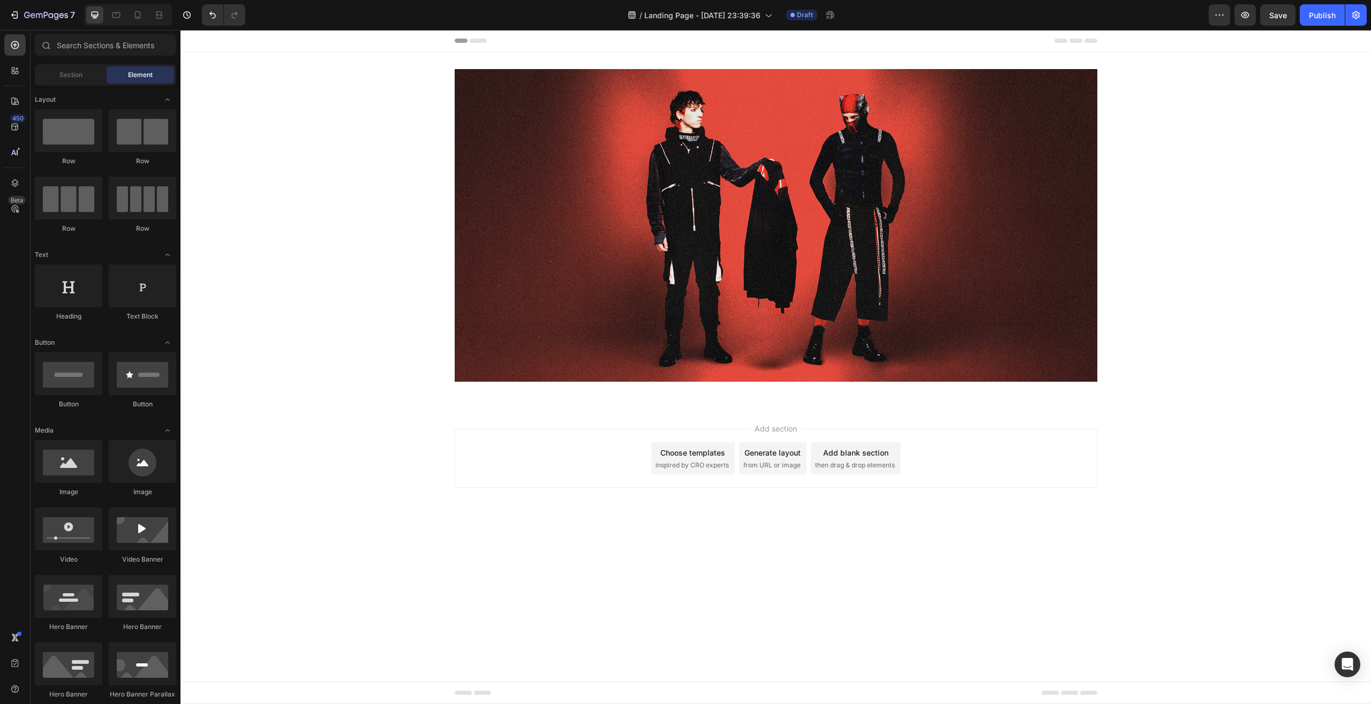
click at [218, 42] on span "Header" at bounding box center [213, 40] width 24 height 11
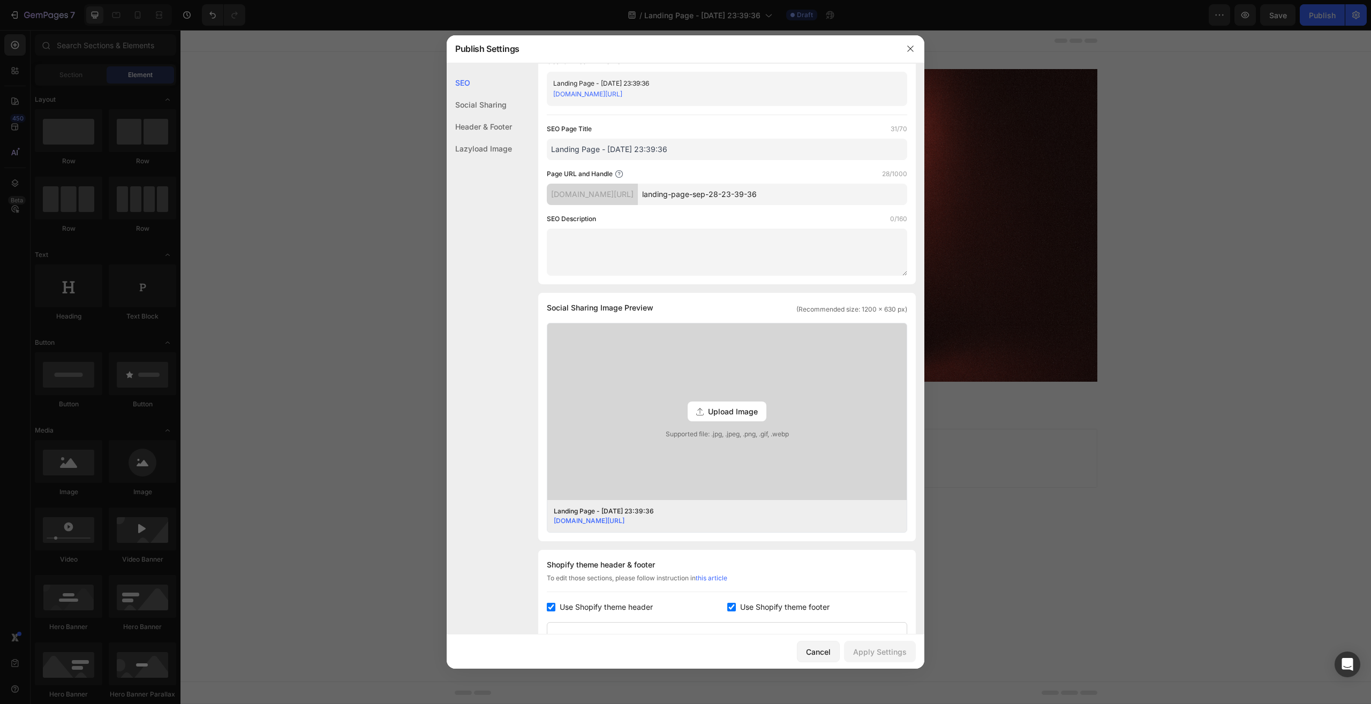
scroll to position [64, 0]
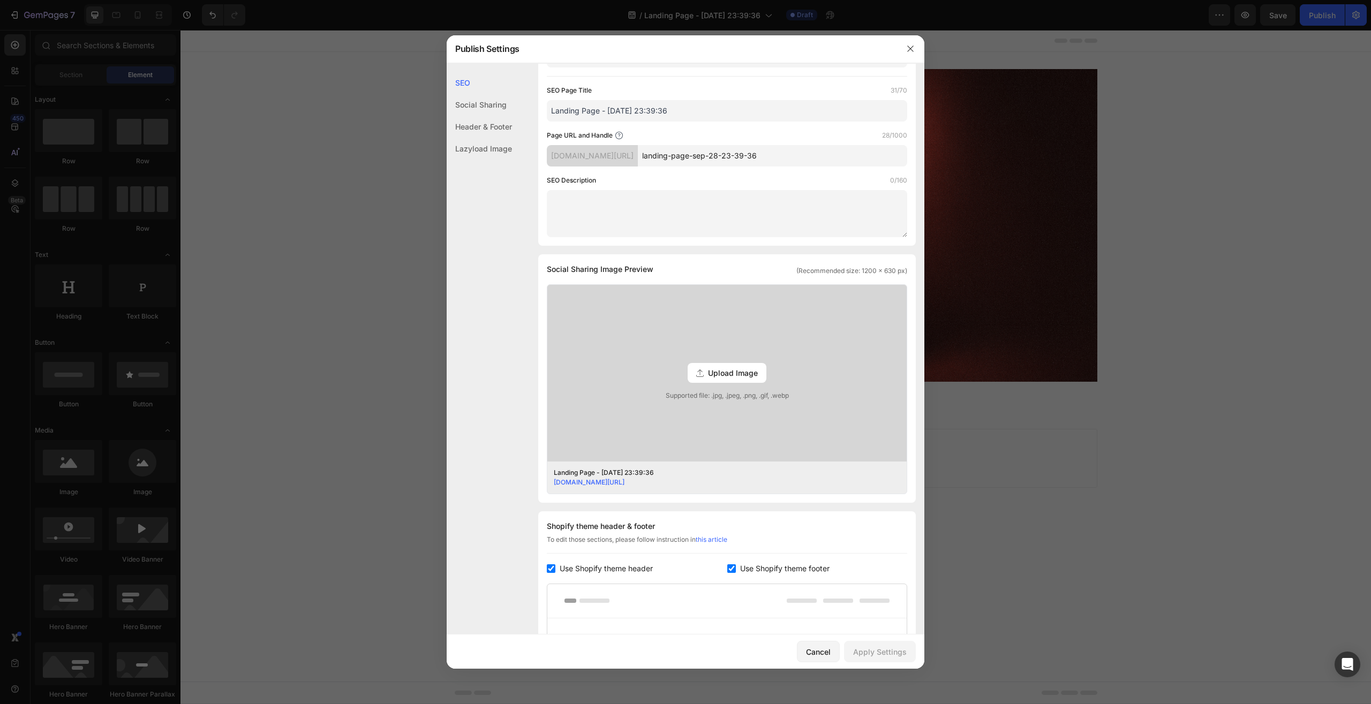
click at [296, 370] on div at bounding box center [685, 352] width 1371 height 704
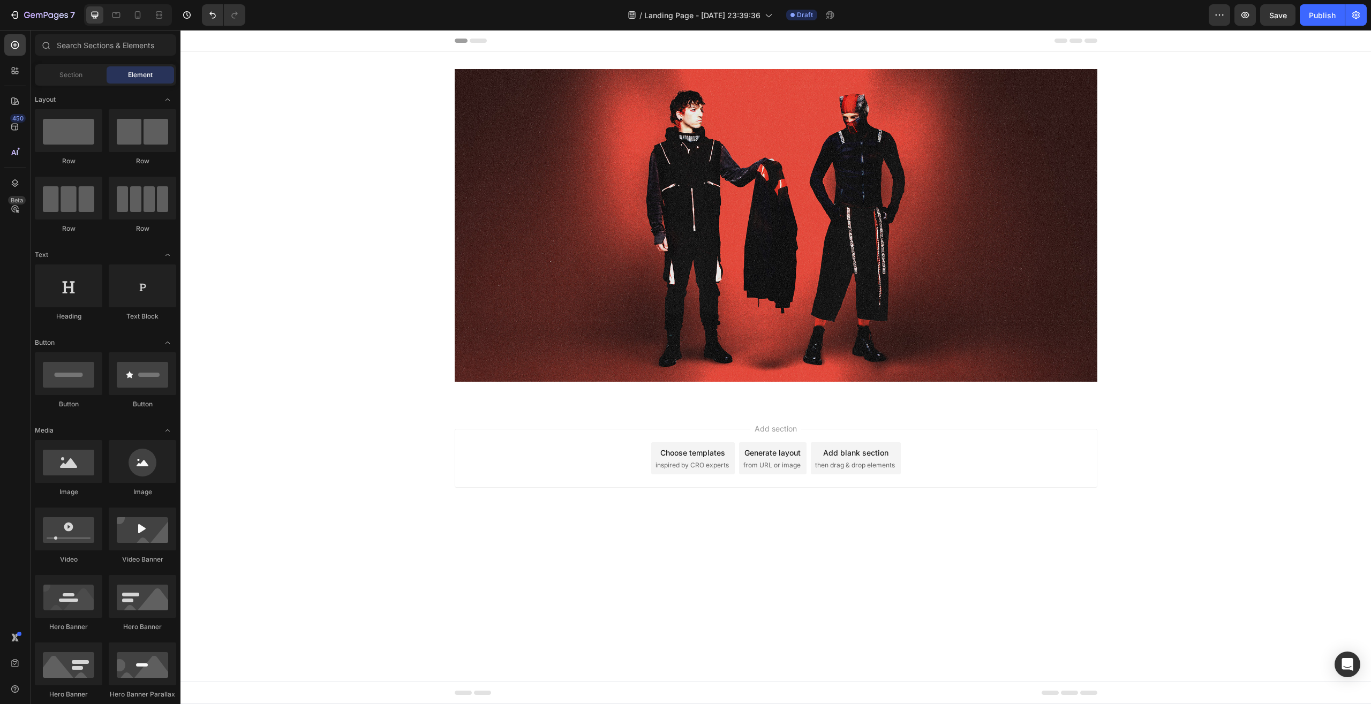
click at [797, 475] on div "Generate layout from URL or image" at bounding box center [773, 459] width 68 height 32
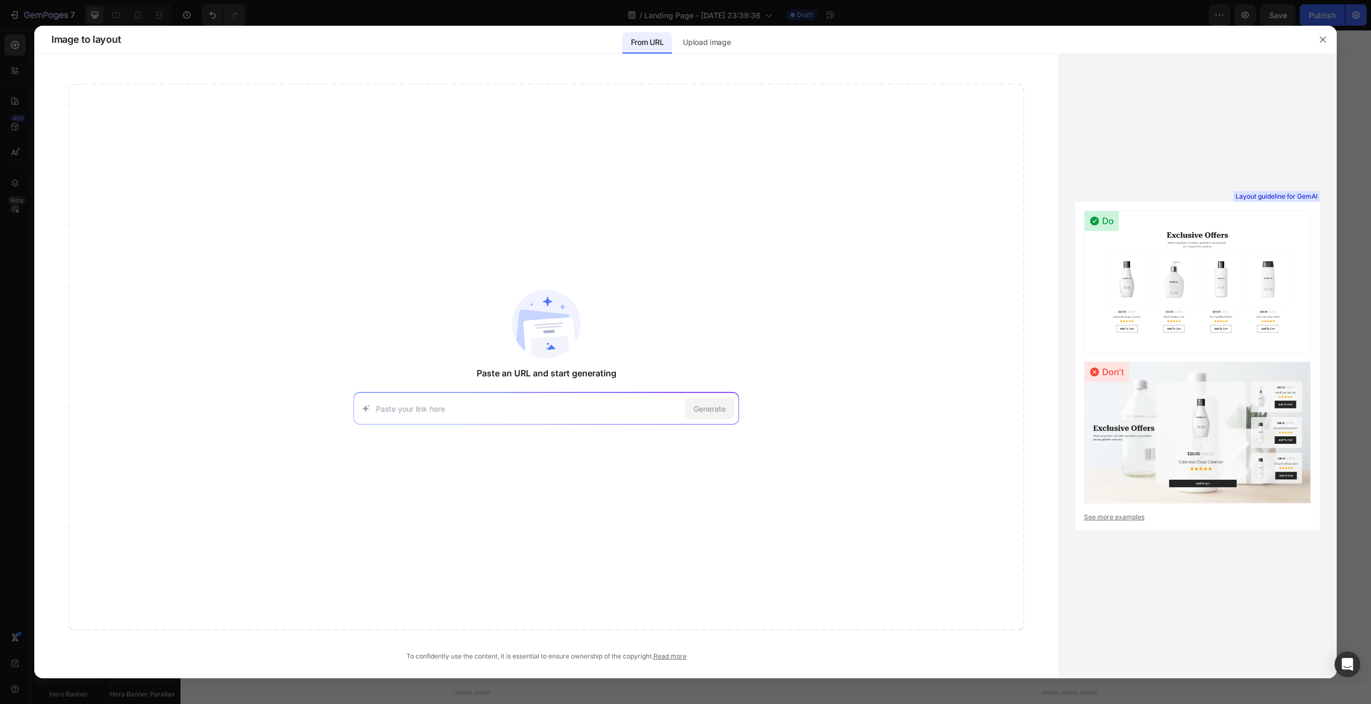
paste input "https://twentyonepilots.warnerartists.net/eu/?ref=https%3A%2F%2Fwww.twentyonepi…"
type input "https://twentyonepilots.warnerartists.net/eu/?ref=https%3A%2F%2Fwww.twentyonepi…"
click at [711, 405] on span "Generate" at bounding box center [710, 408] width 32 height 11
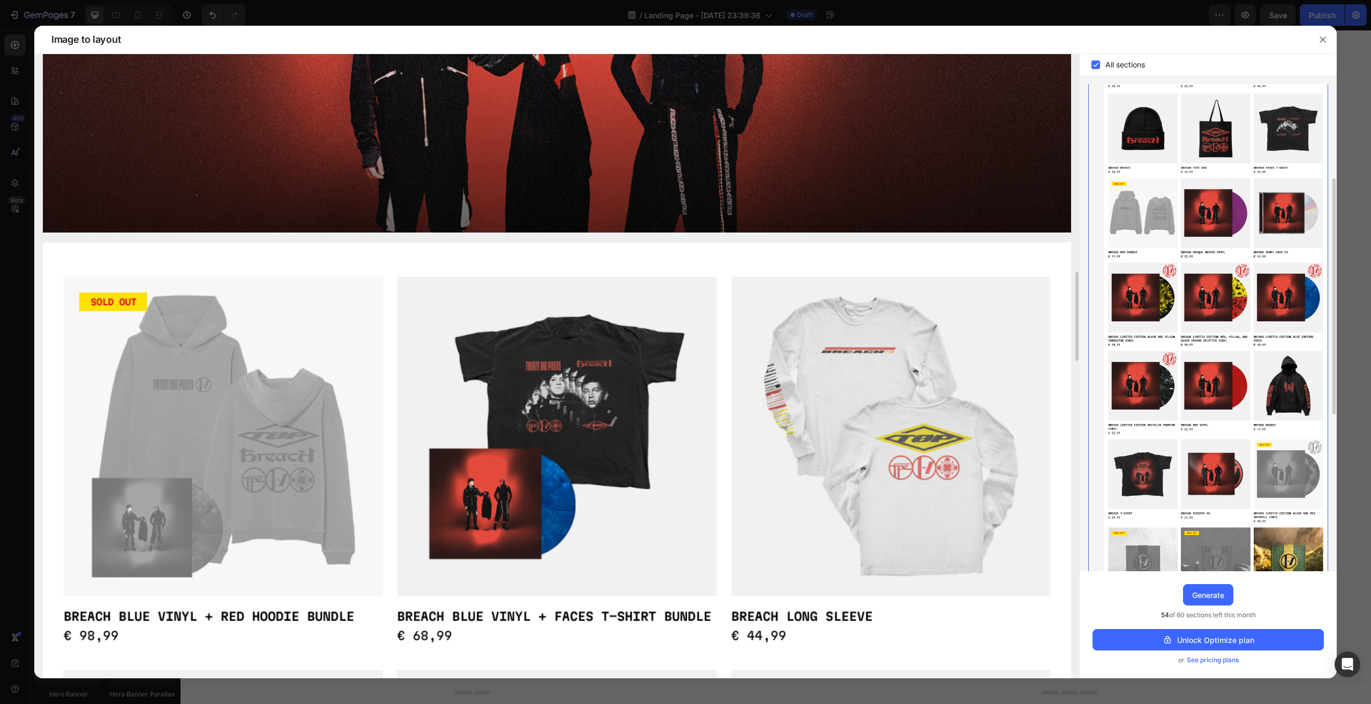
scroll to position [437, 0]
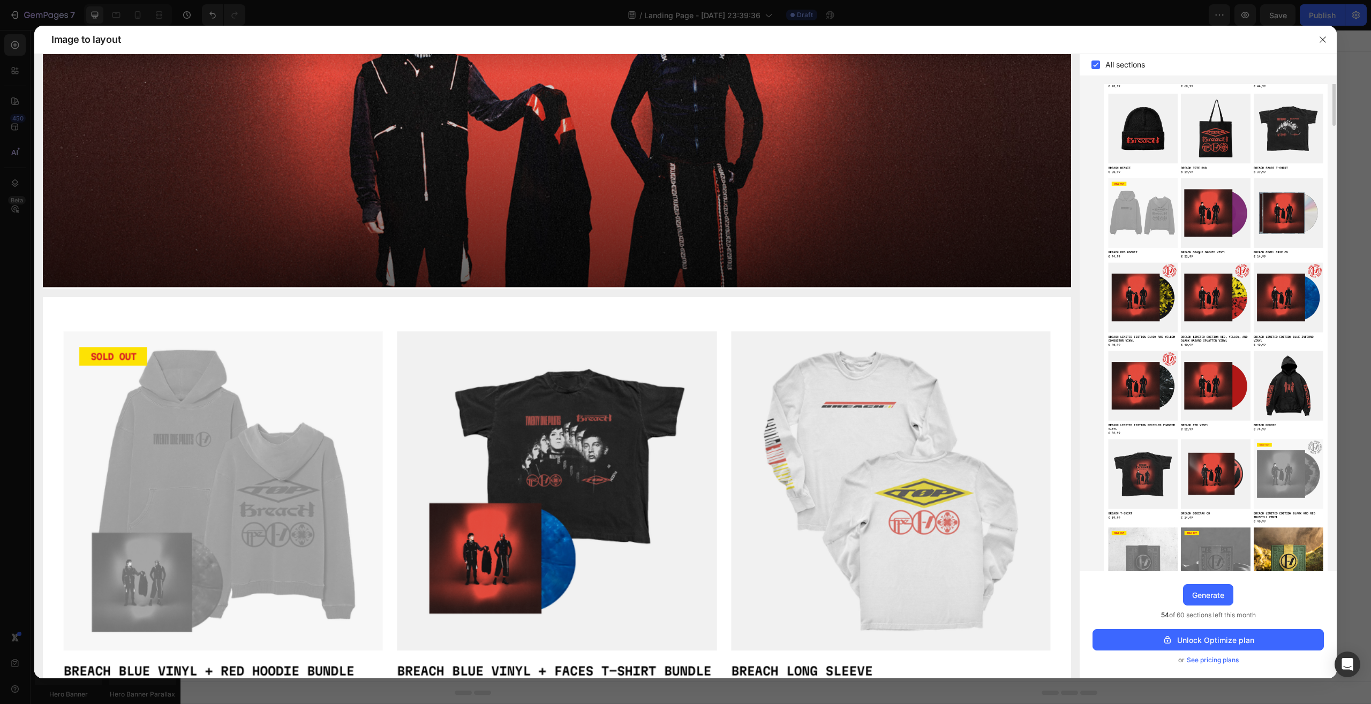
scroll to position [0, 0]
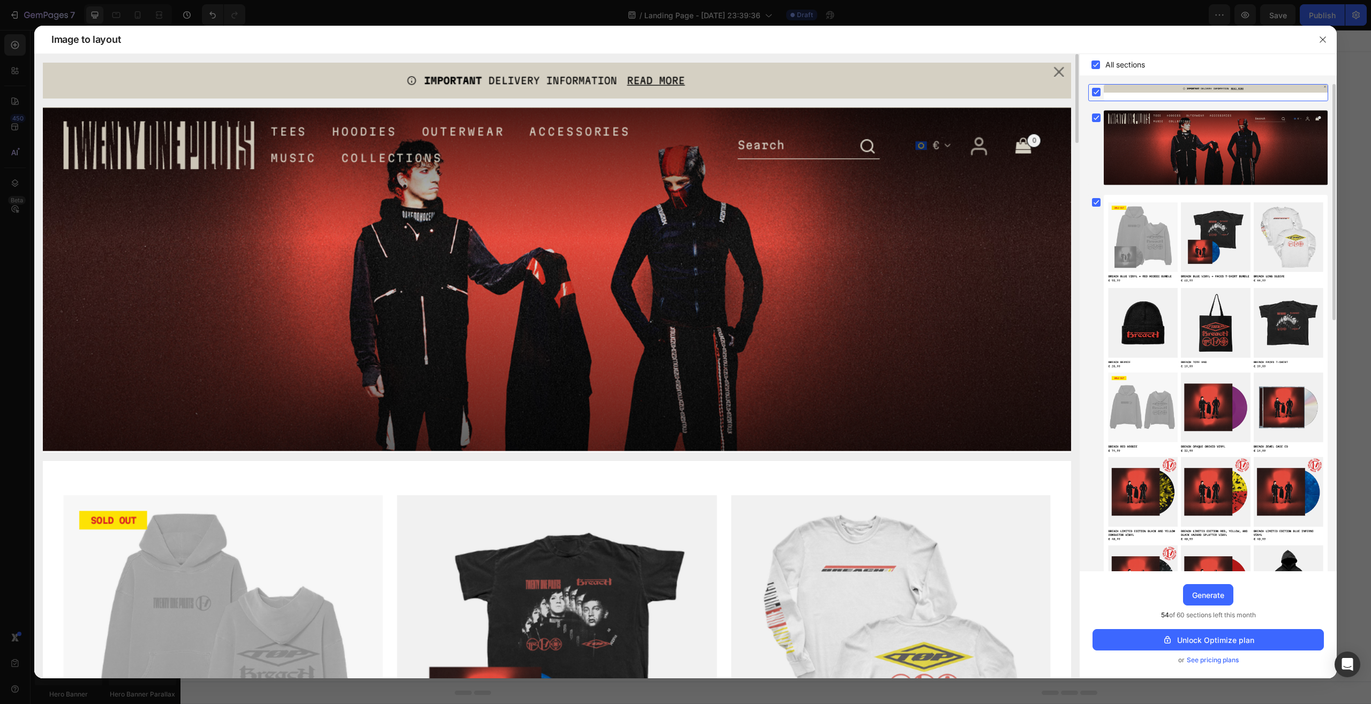
click at [849, 152] on img at bounding box center [557, 280] width 1029 height 346
click at [1191, 87] on div at bounding box center [1216, 93] width 224 height 16
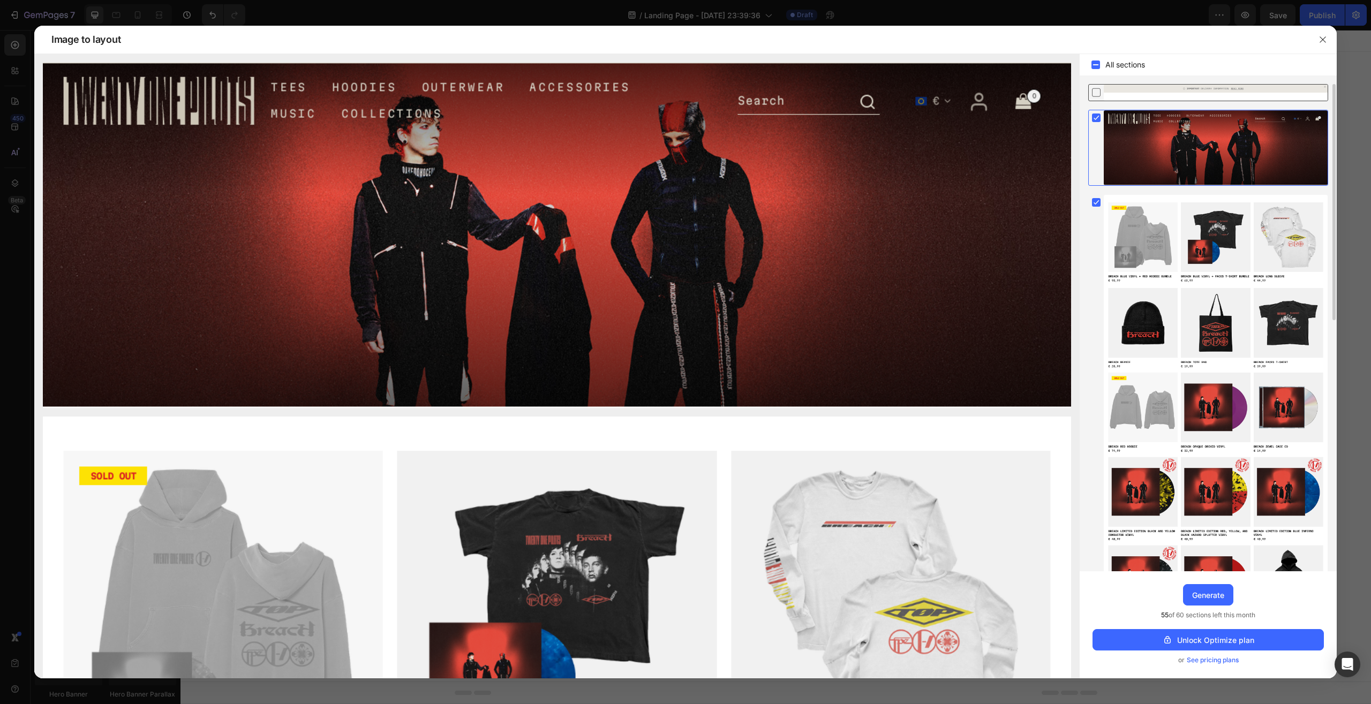
click at [1191, 87] on div at bounding box center [1216, 93] width 224 height 16
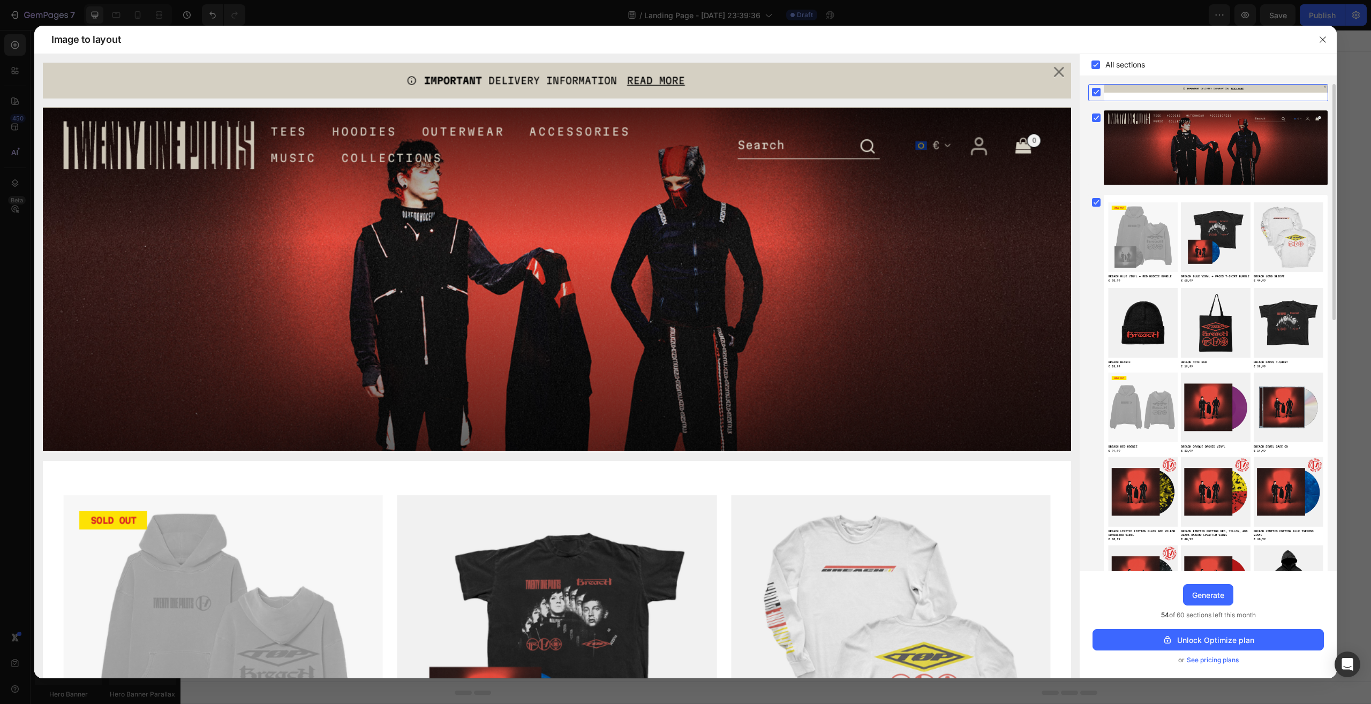
click at [1191, 87] on div at bounding box center [1216, 93] width 224 height 16
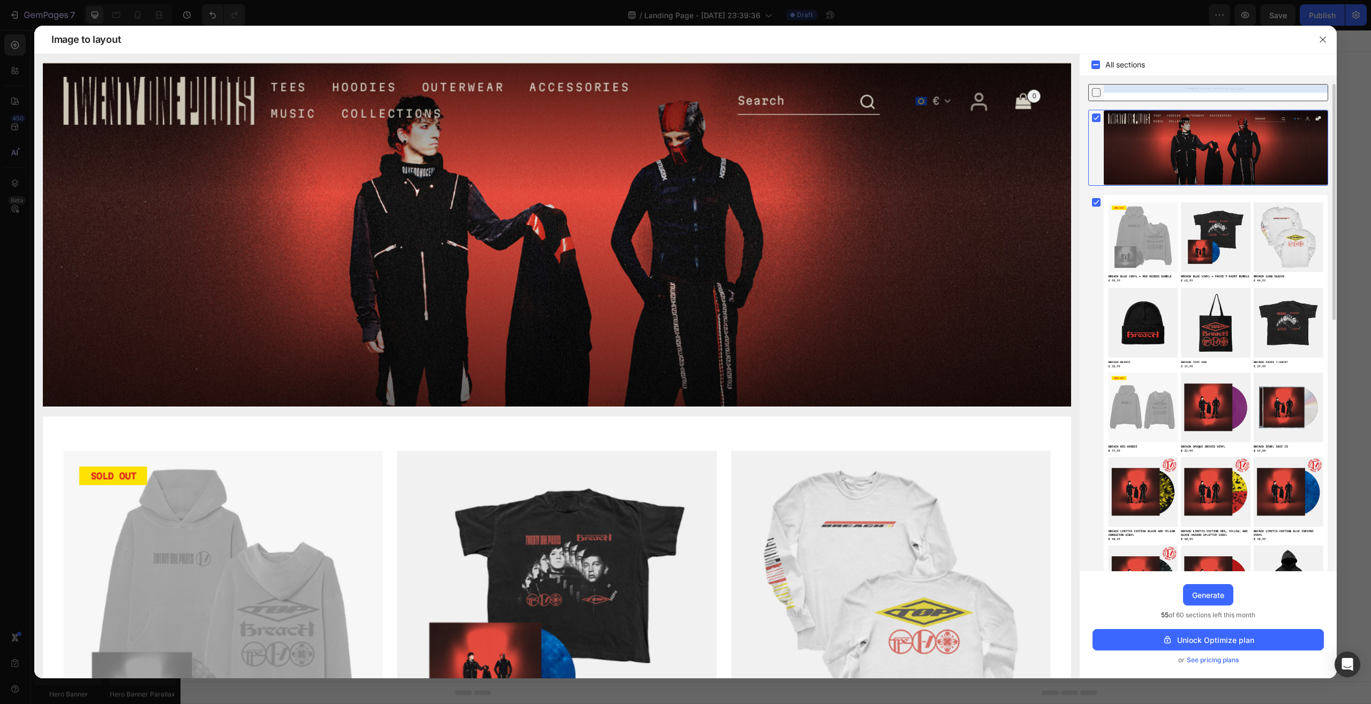
click at [1191, 87] on div at bounding box center [1216, 93] width 224 height 16
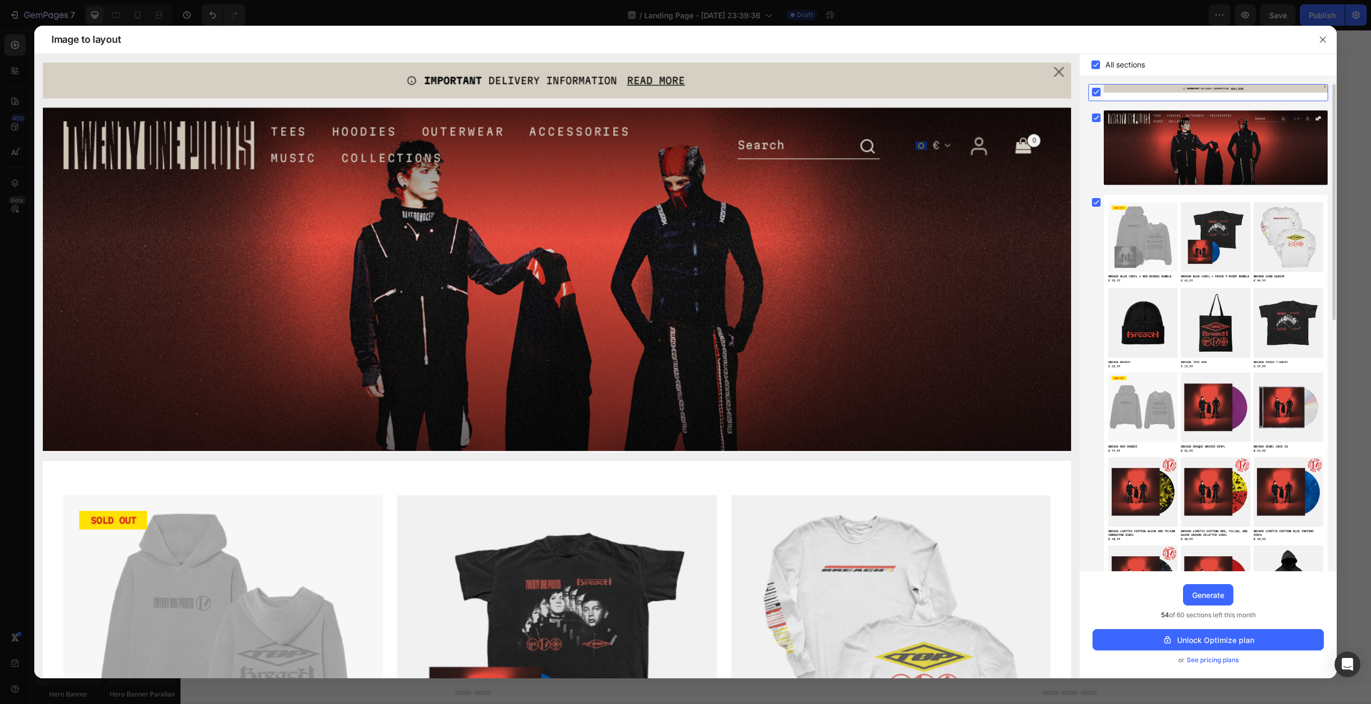
click at [1191, 87] on div at bounding box center [1216, 93] width 224 height 16
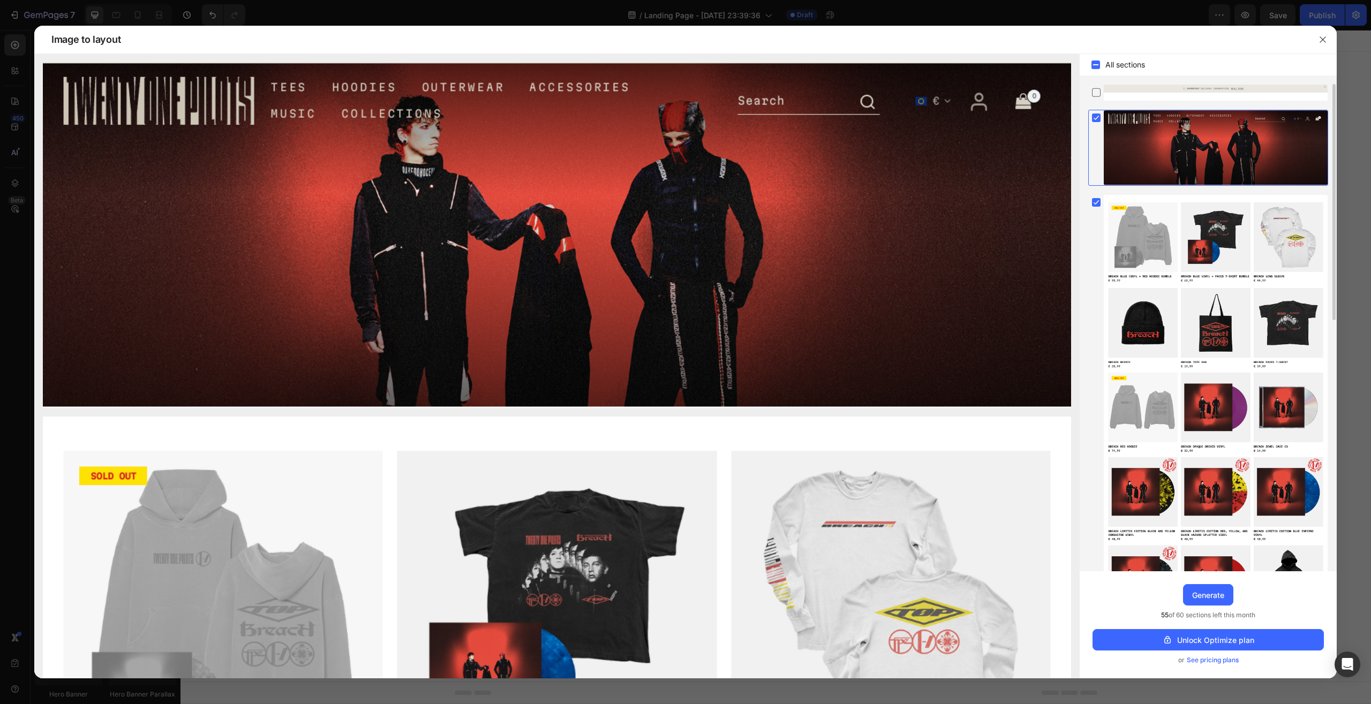
click at [1097, 115] on rect at bounding box center [1096, 118] width 9 height 9
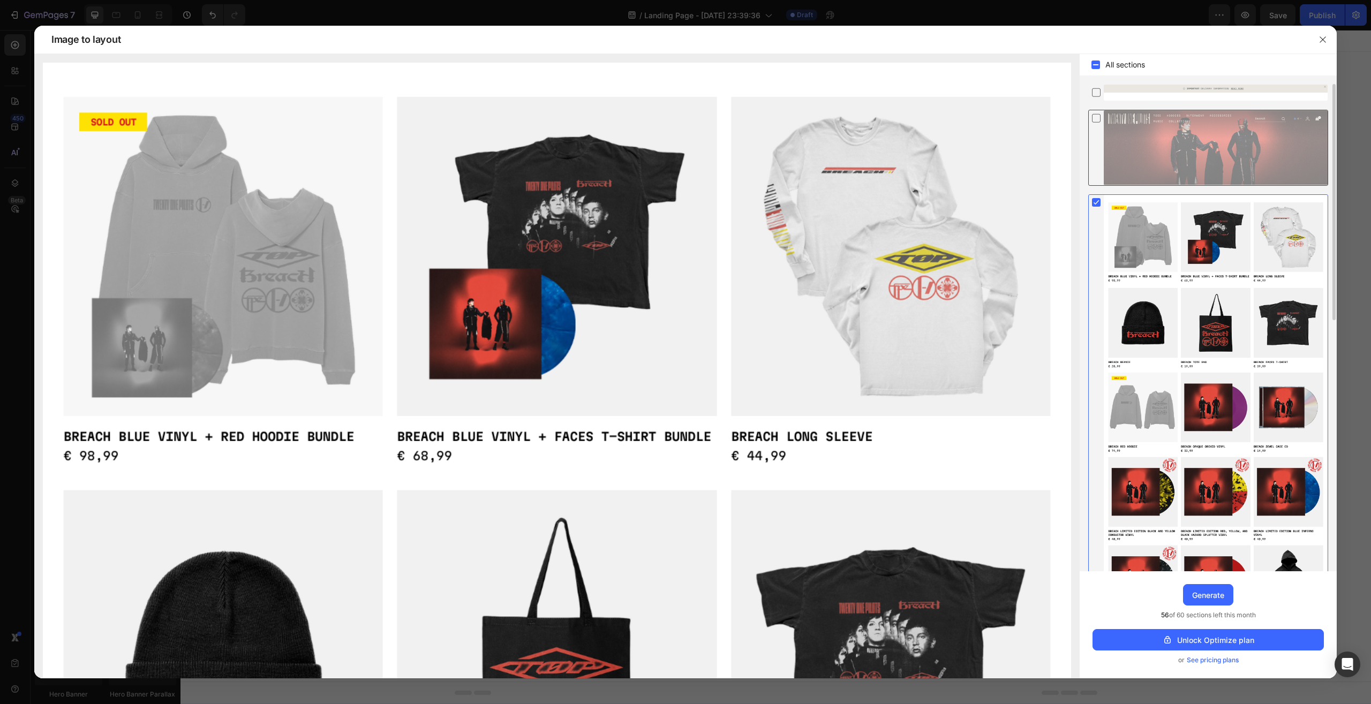
click at [1097, 115] on icon at bounding box center [1096, 118] width 11 height 11
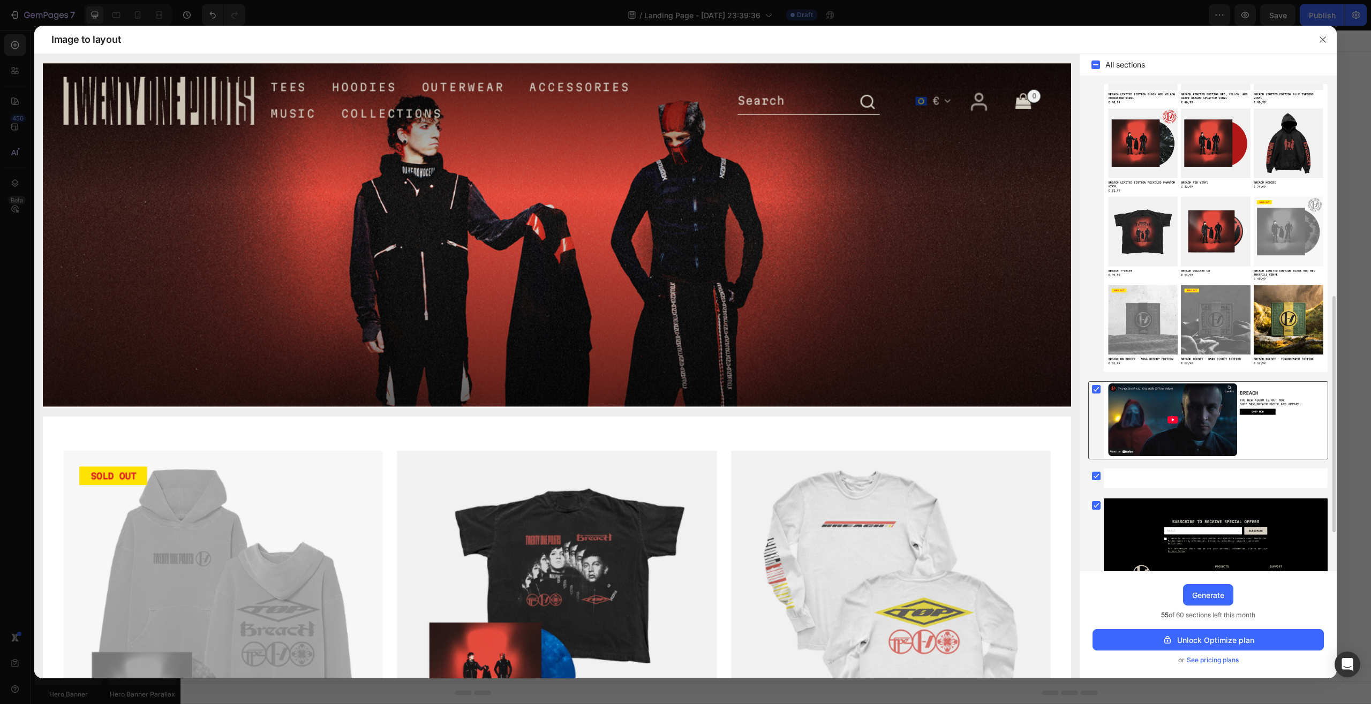
scroll to position [518, 0]
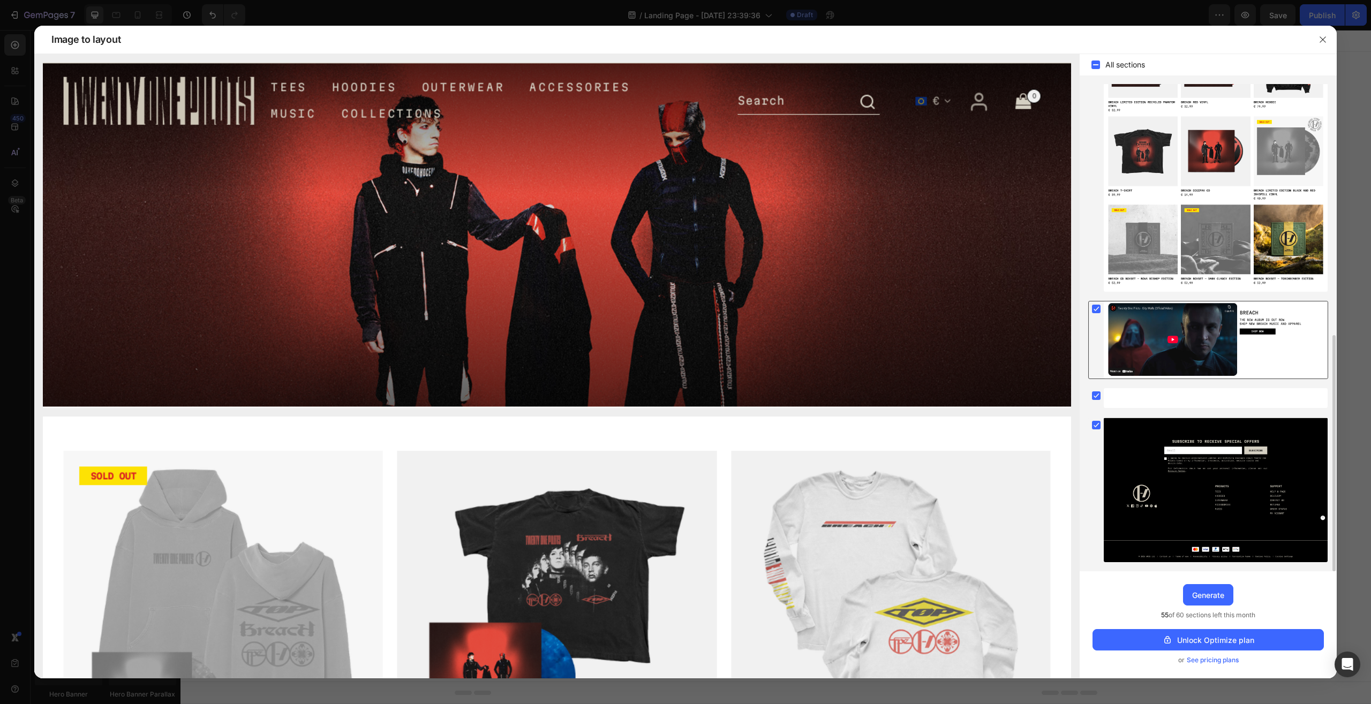
click at [1100, 312] on rect at bounding box center [1096, 309] width 9 height 9
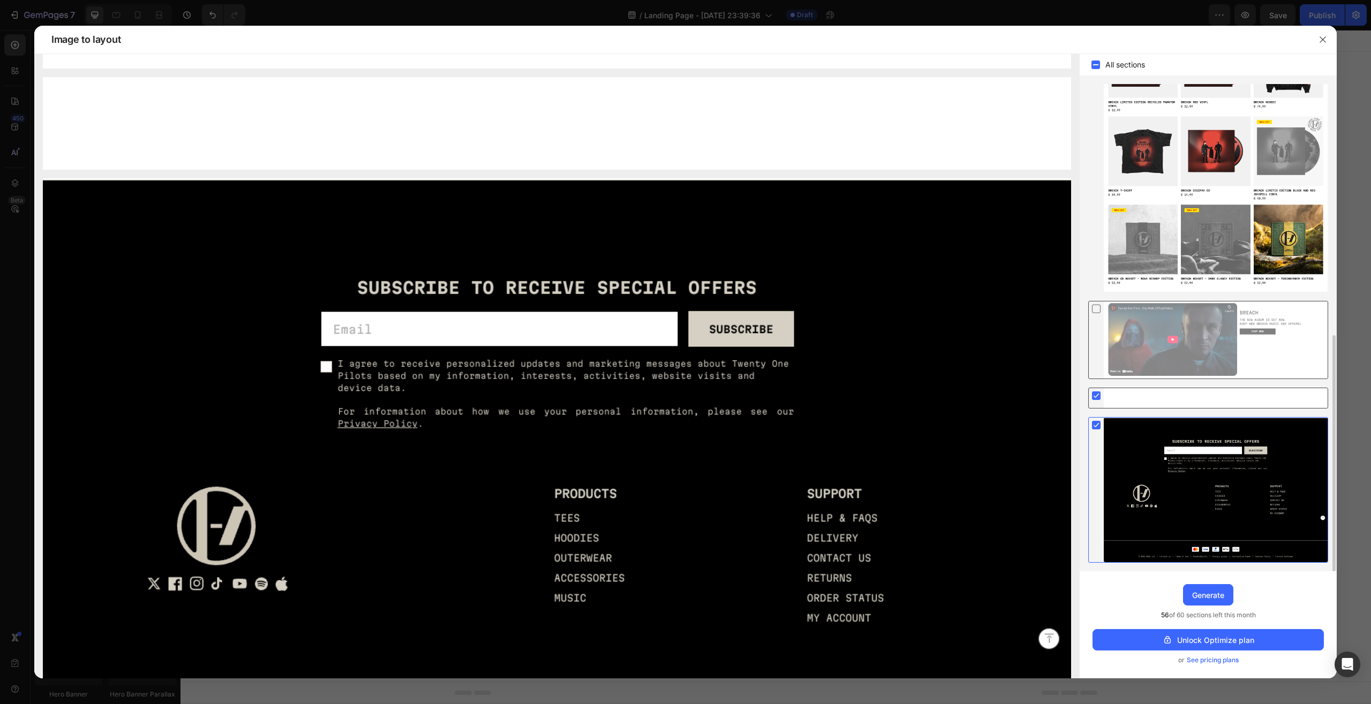
click at [1096, 400] on icon at bounding box center [1096, 396] width 11 height 11
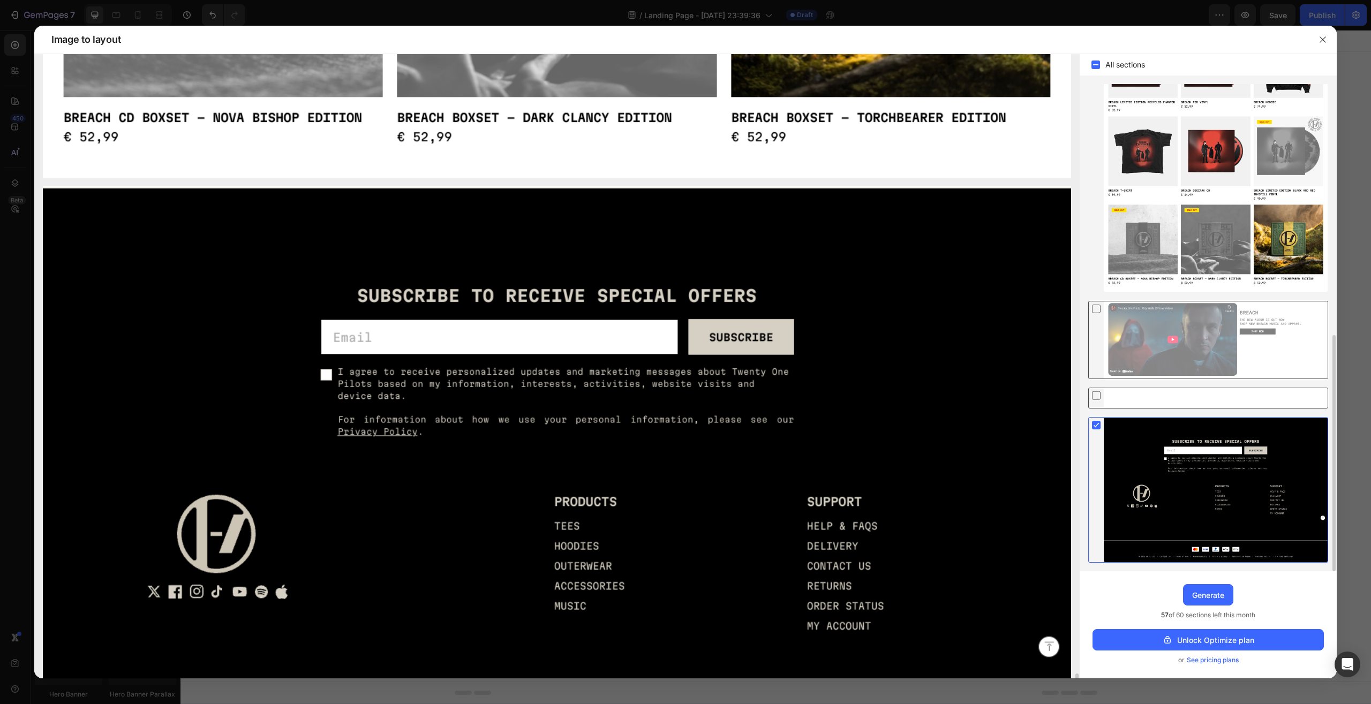
scroll to position [3249, 0]
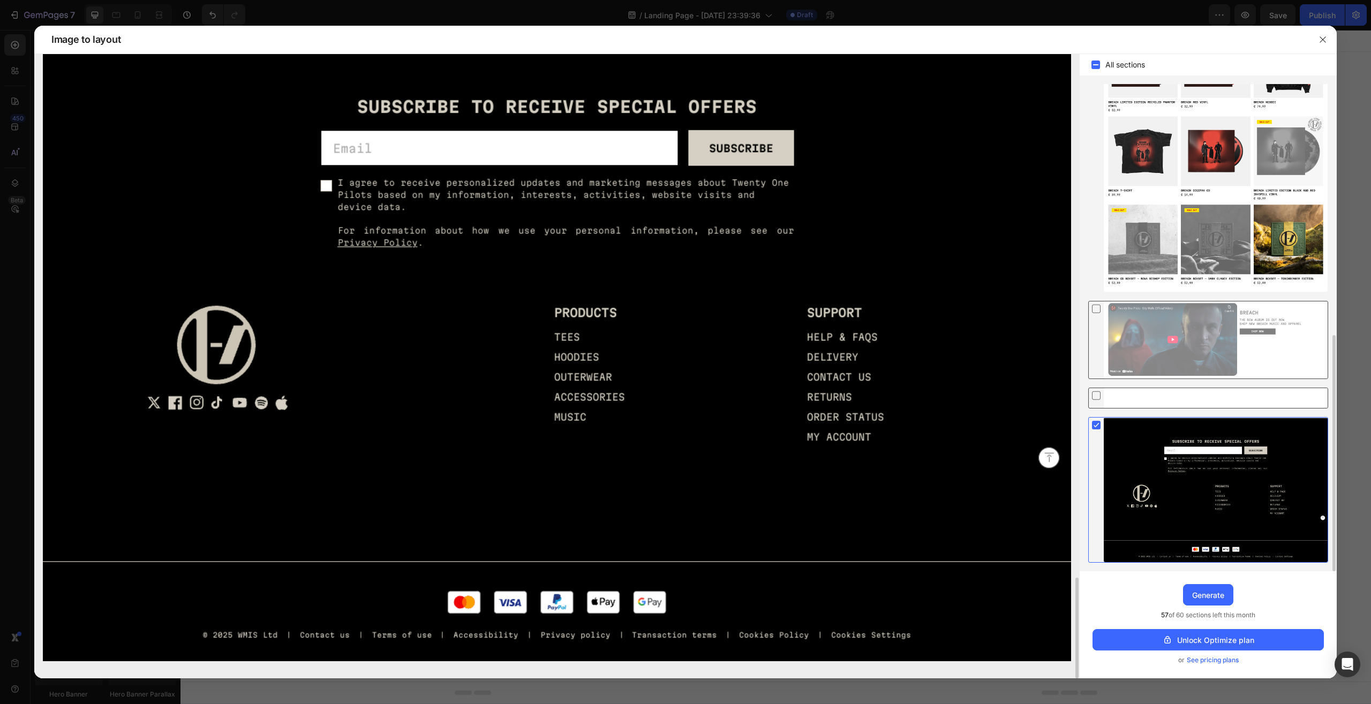
click at [1097, 426] on icon at bounding box center [1096, 425] width 11 height 11
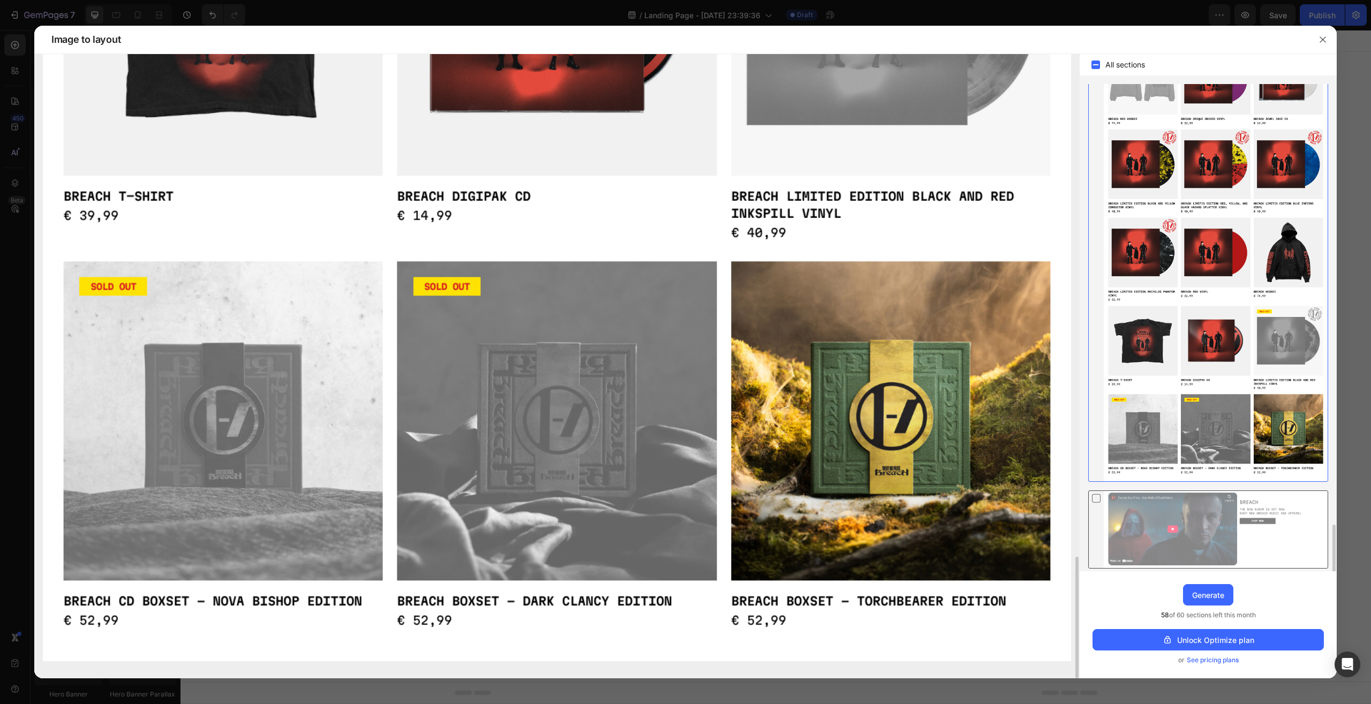
scroll to position [518, 0]
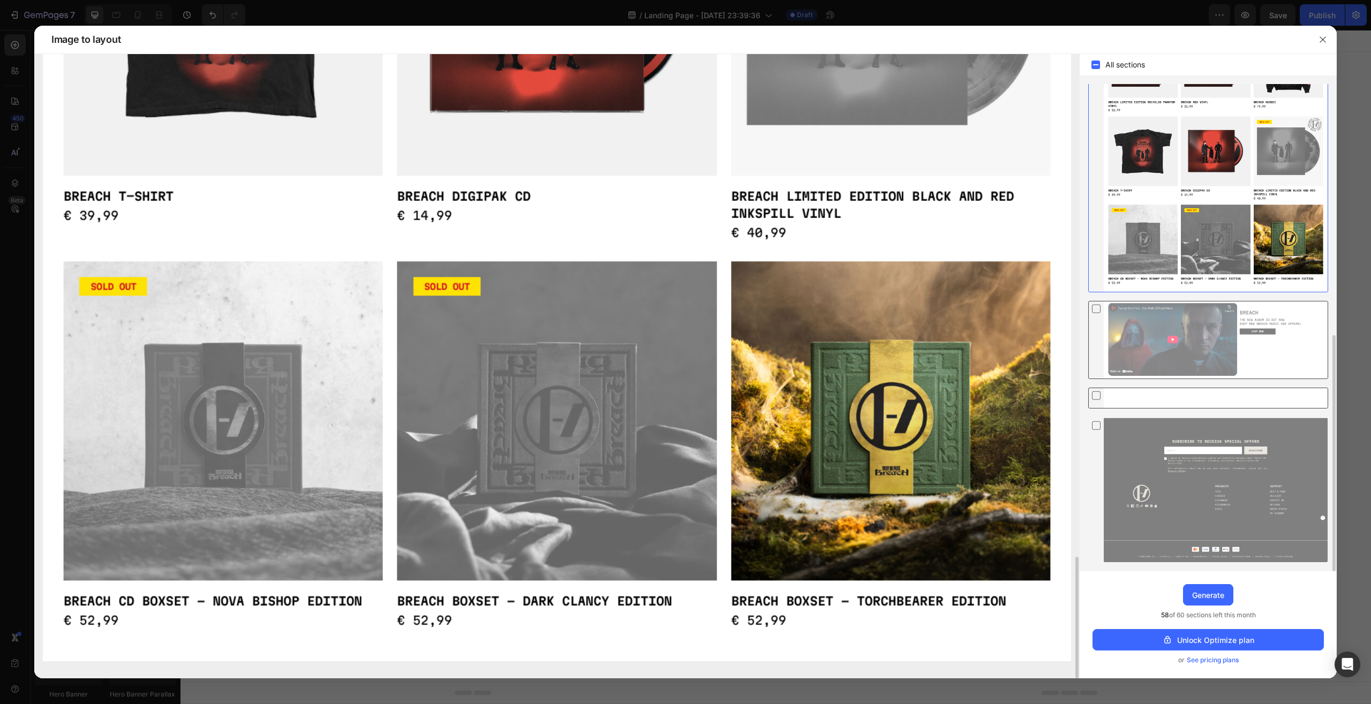
click at [1096, 423] on icon at bounding box center [1096, 425] width 11 height 11
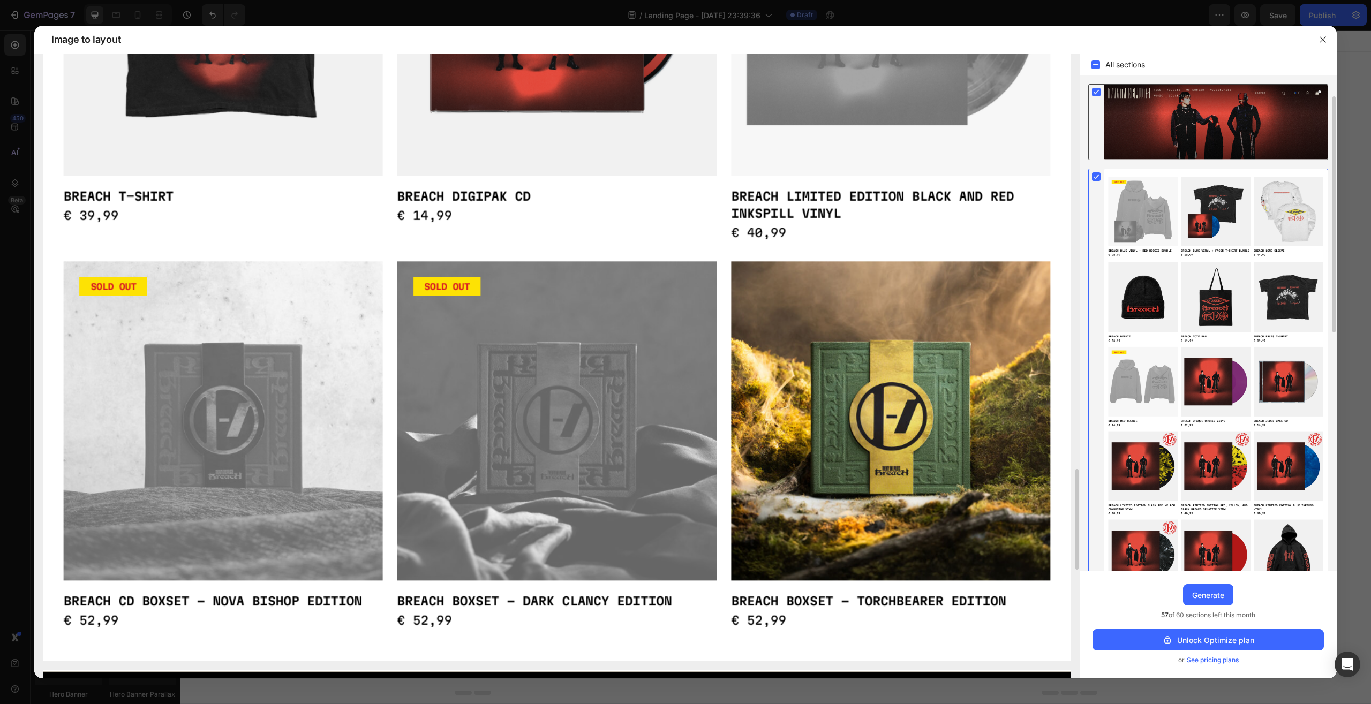
scroll to position [0, 0]
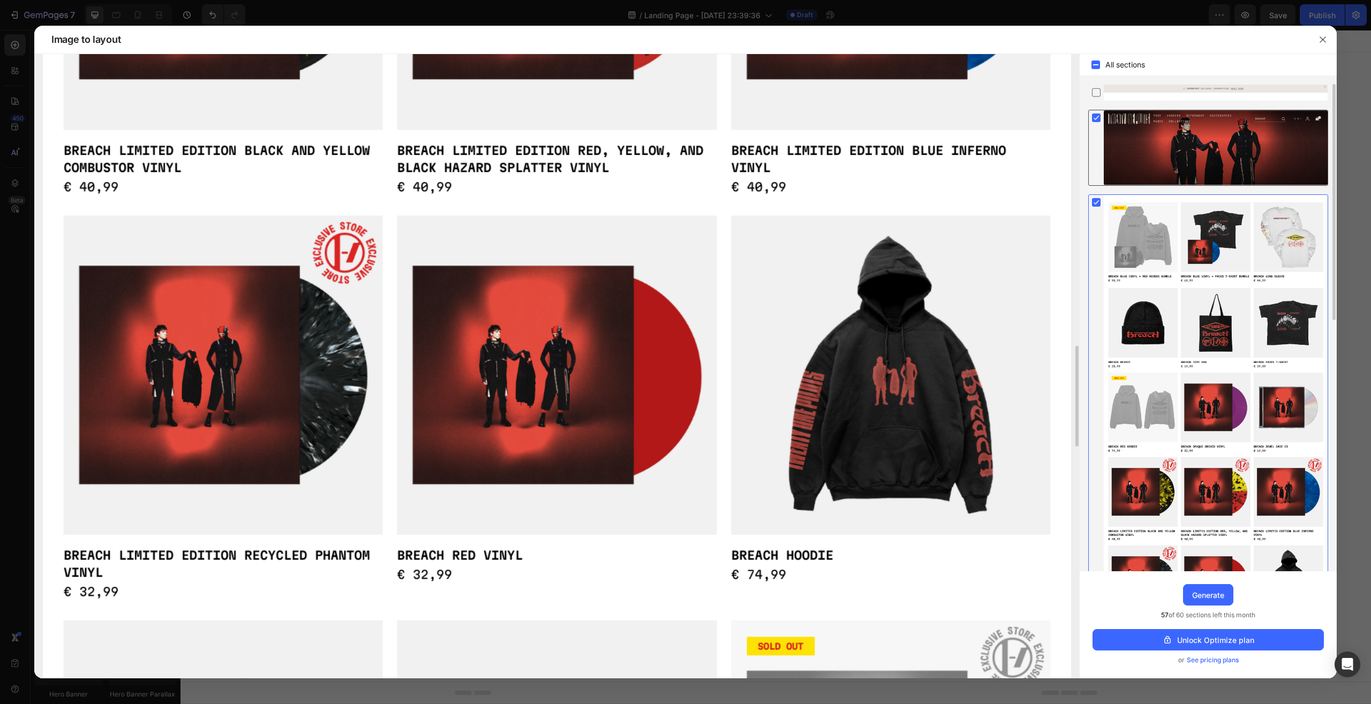
click at [1093, 201] on rect at bounding box center [1096, 202] width 9 height 9
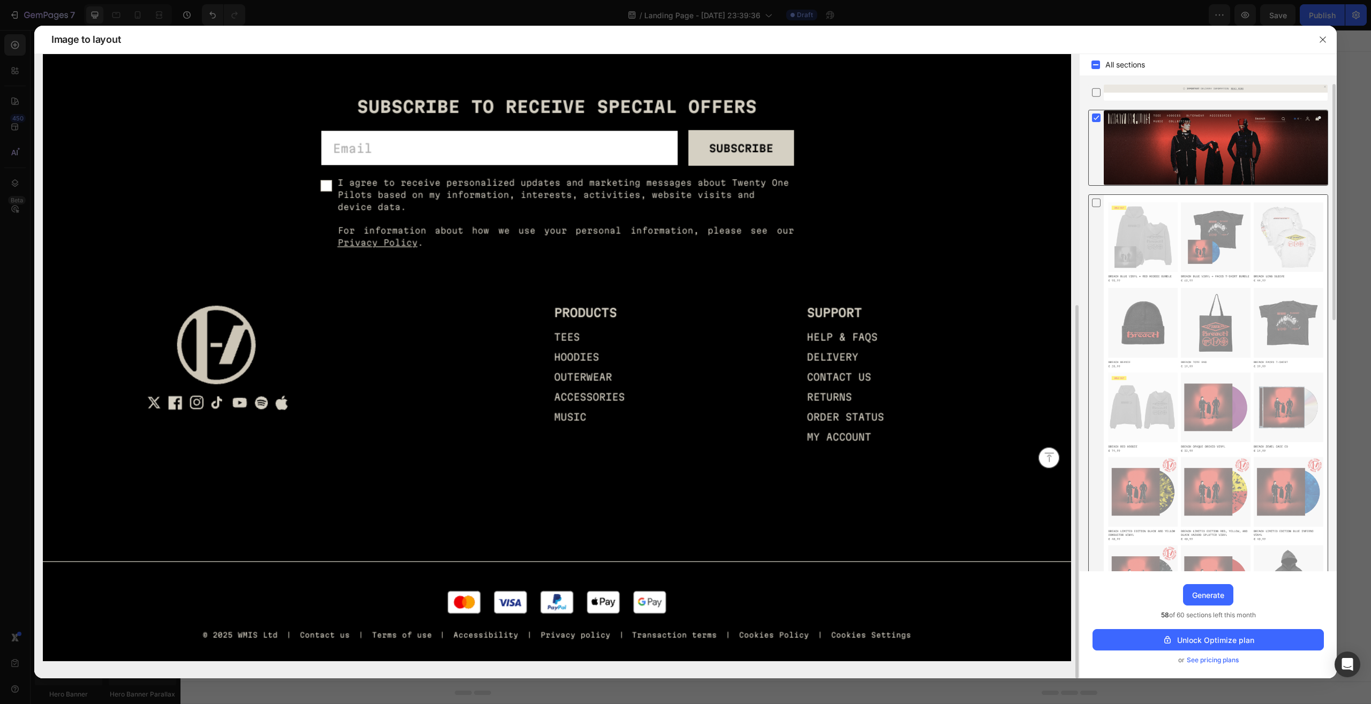
scroll to position [419, 0]
click at [1094, 200] on icon at bounding box center [1096, 202] width 11 height 11
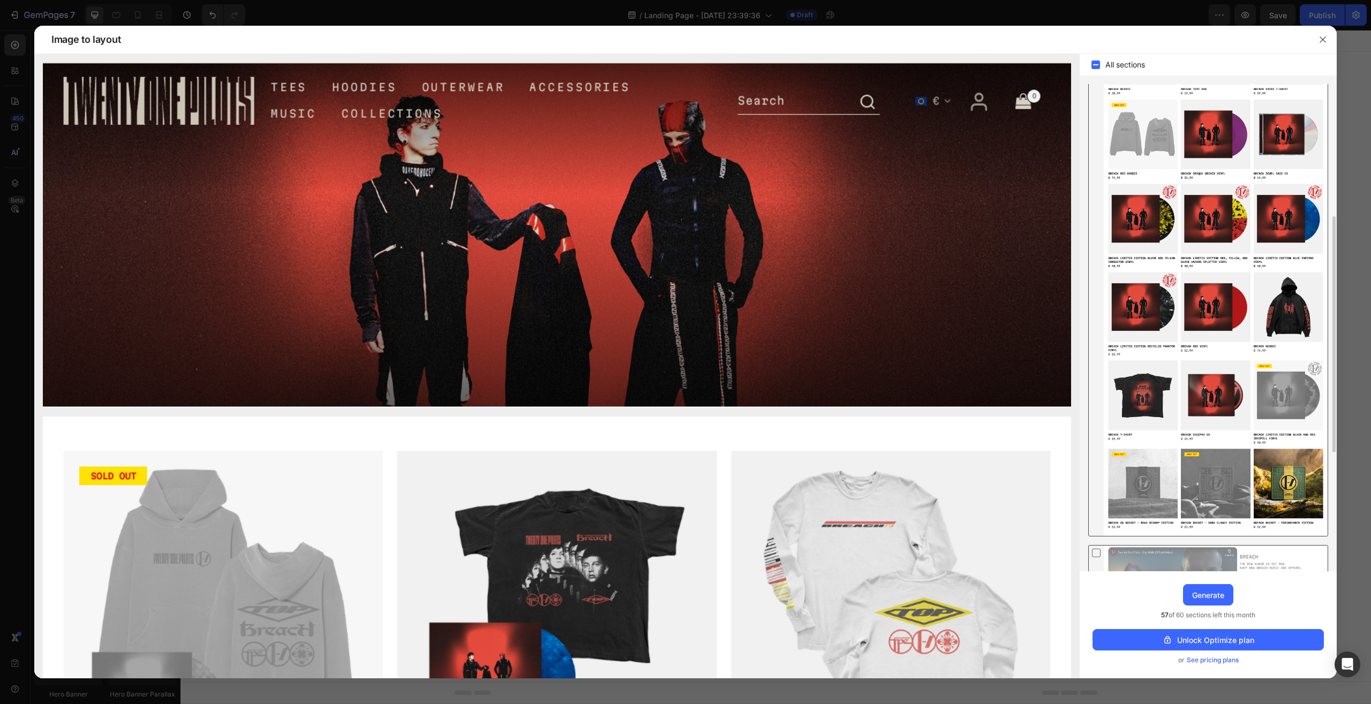
scroll to position [518, 0]
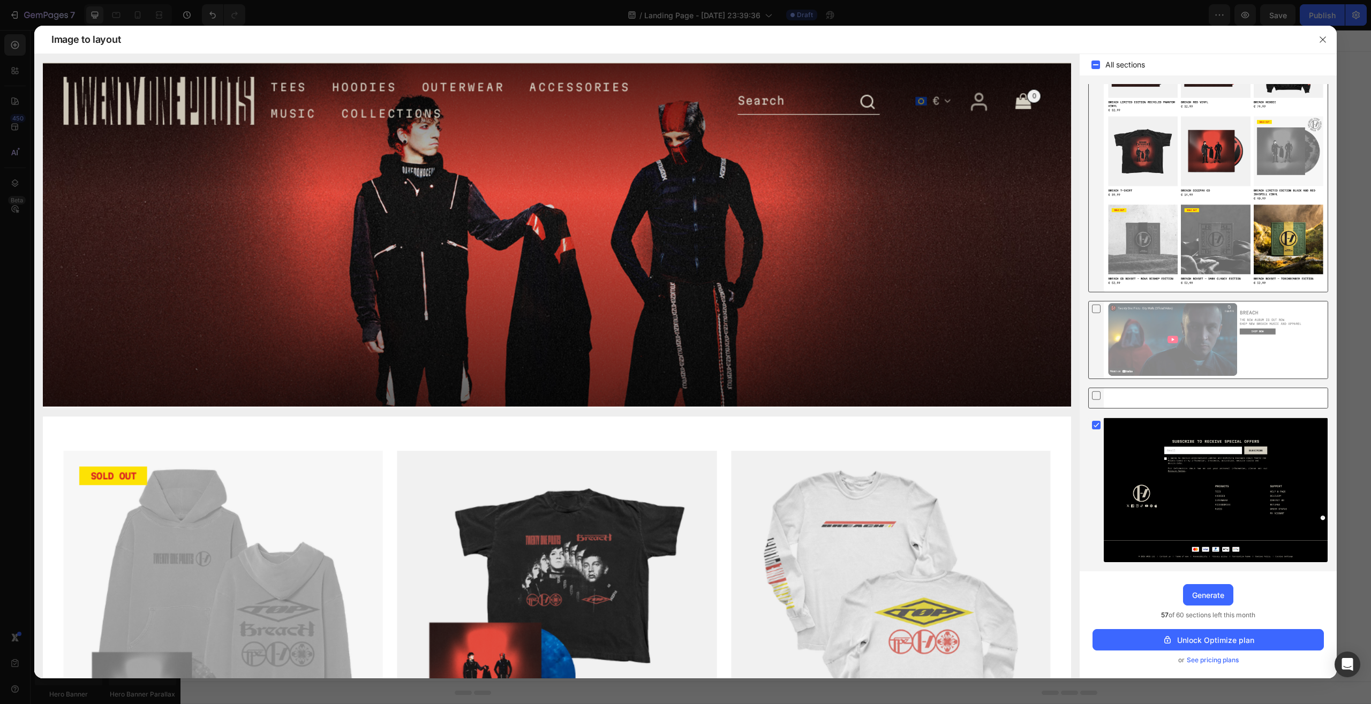
click at [1096, 310] on icon at bounding box center [1096, 308] width 11 height 11
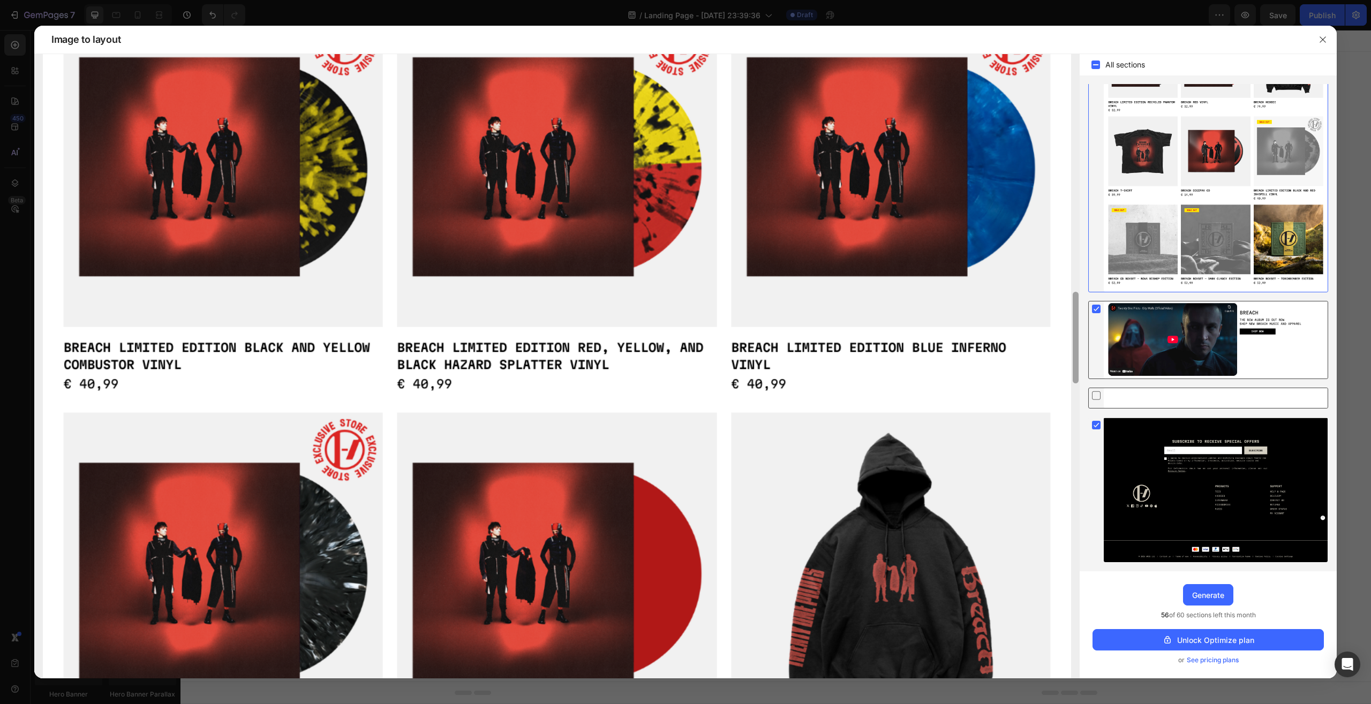
scroll to position [0, 0]
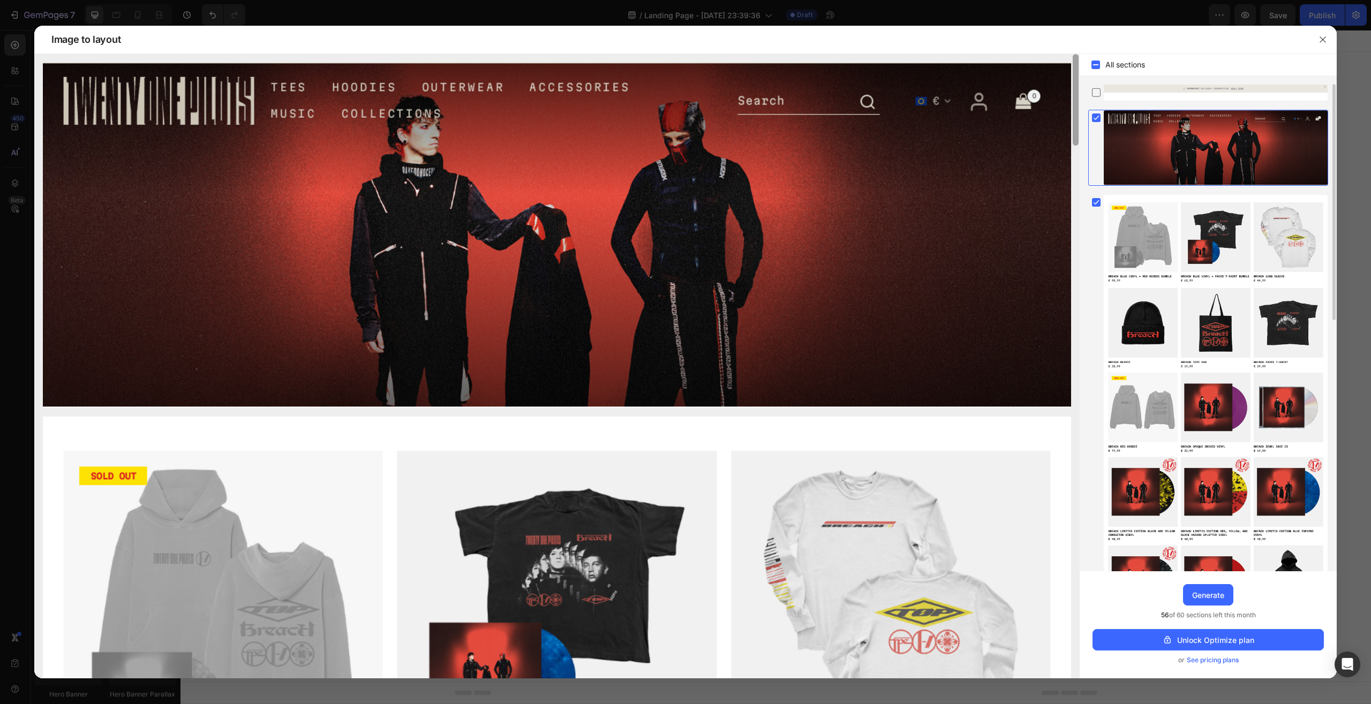
drag, startPoint x: 1077, startPoint y: 481, endPoint x: 1121, endPoint y: 36, distance: 446.9
click at [1121, 36] on div "Image to layout All sections Upgrade to Optimize plan and get unlimited generat…" at bounding box center [685, 352] width 1303 height 653
click at [1097, 89] on icon at bounding box center [1096, 92] width 11 height 11
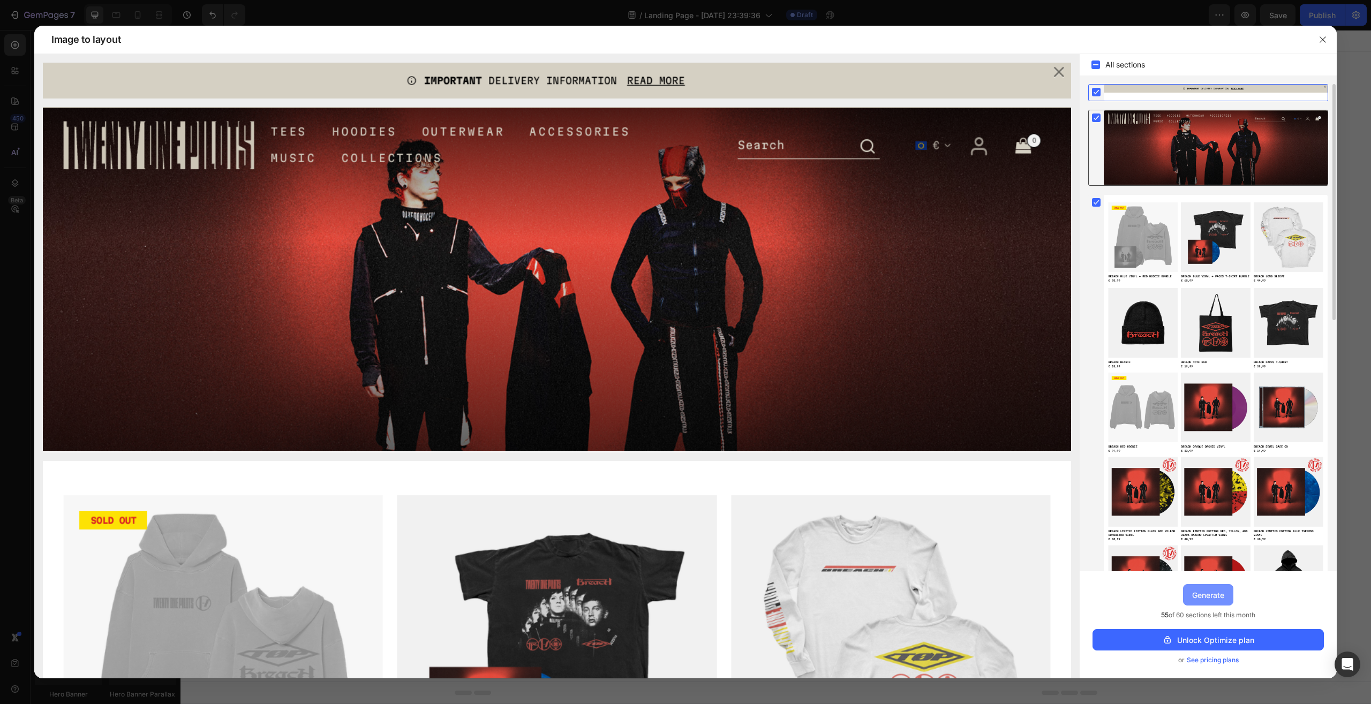
click at [1221, 594] on div "Generate" at bounding box center [1209, 595] width 32 height 11
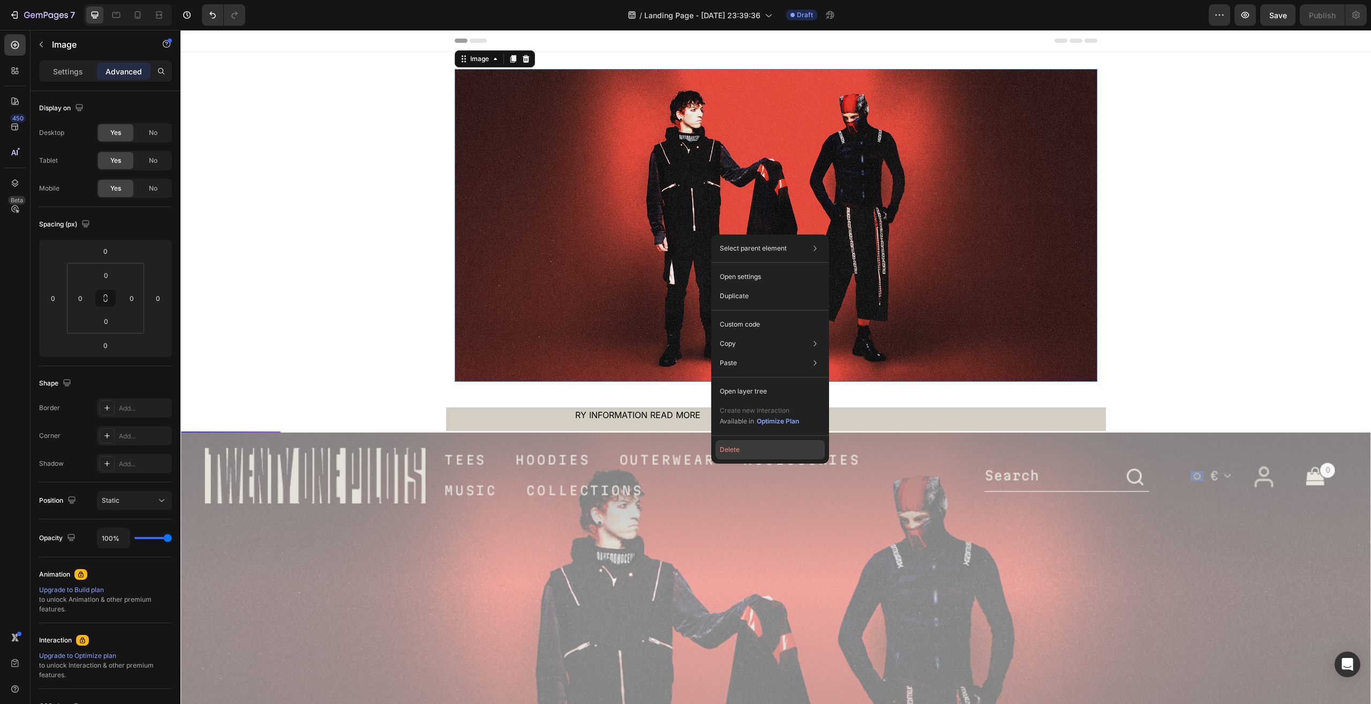
click at [756, 448] on button "Delete" at bounding box center [770, 449] width 109 height 19
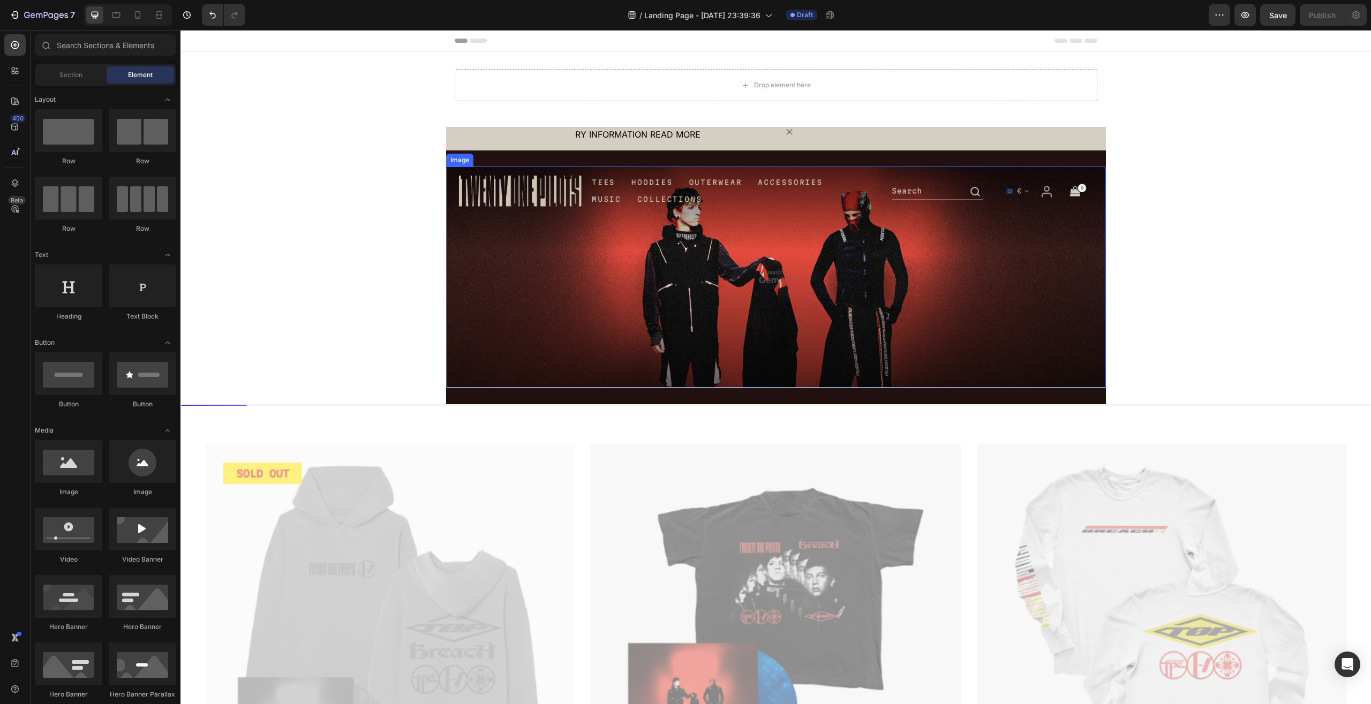
click at [837, 275] on img at bounding box center [776, 278] width 660 height 222
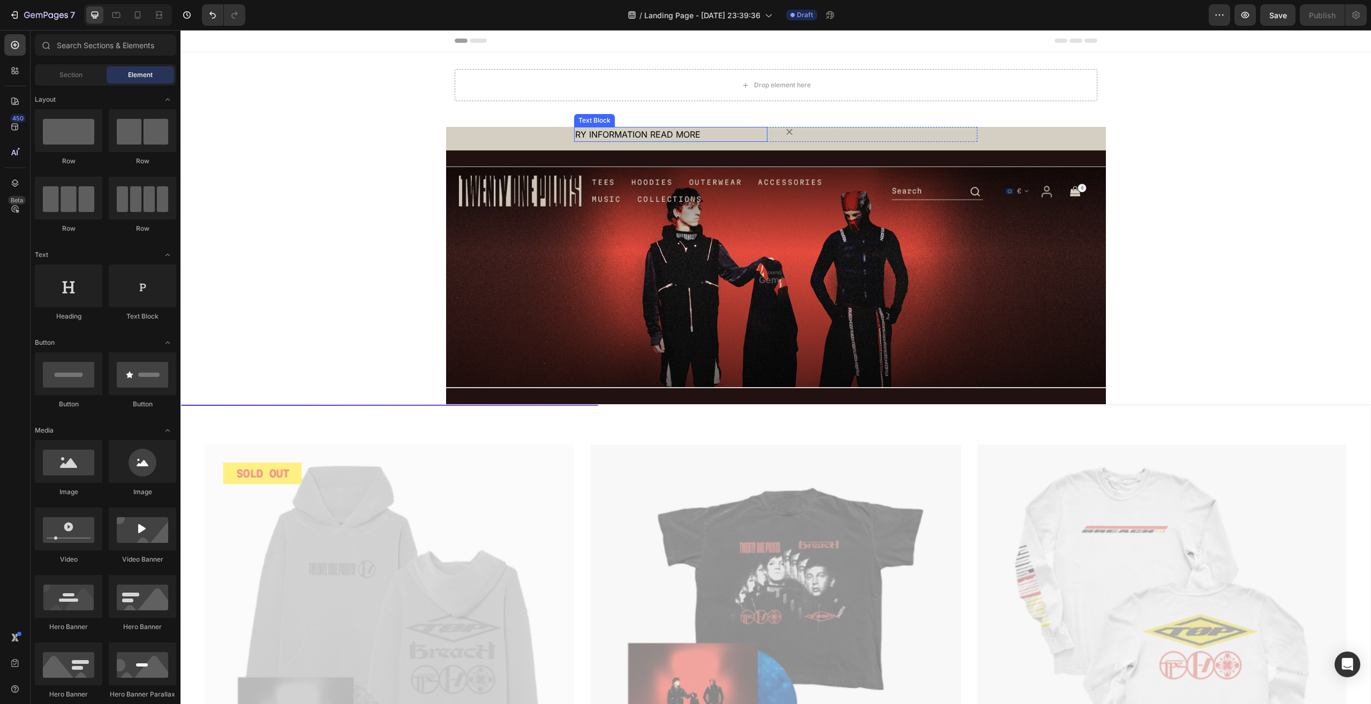
click at [670, 138] on div "RY INFORMATION READ MORE" at bounding box center [670, 134] width 193 height 15
click at [550, 197] on img at bounding box center [776, 278] width 660 height 222
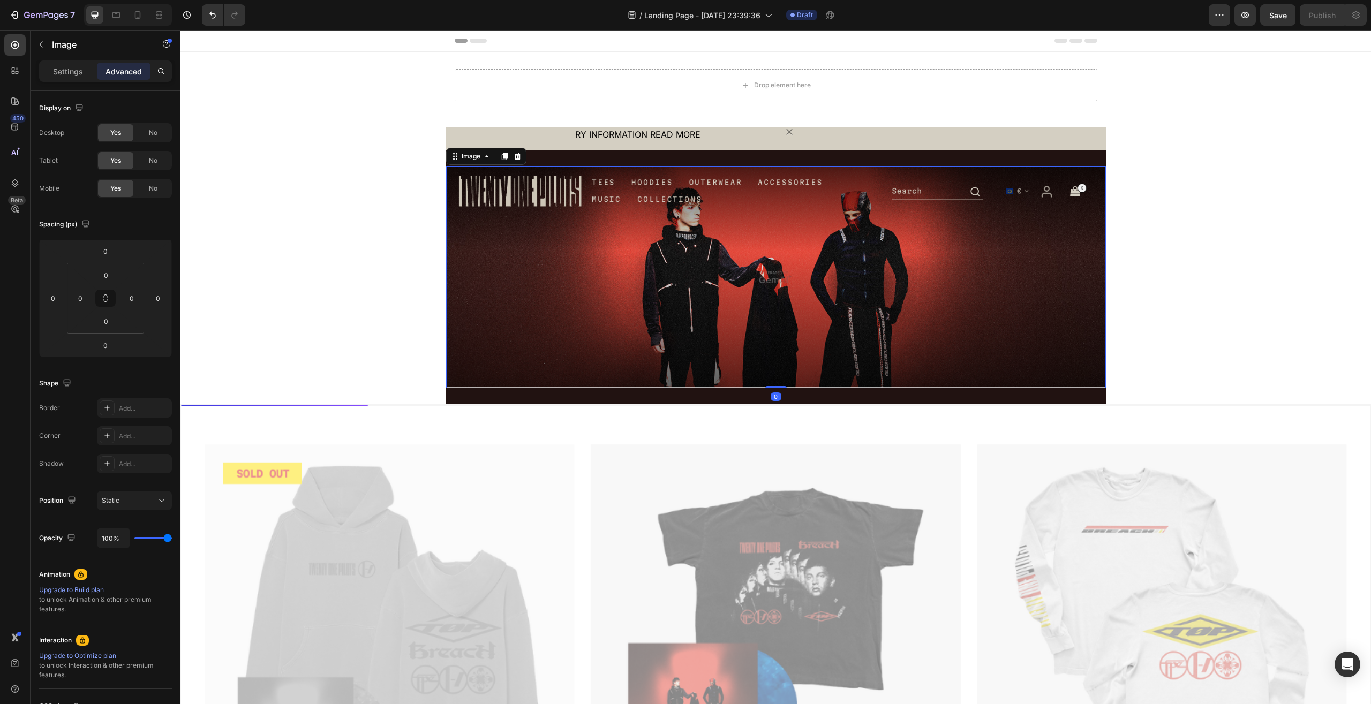
click at [719, 227] on img at bounding box center [776, 278] width 660 height 222
click at [785, 131] on image at bounding box center [790, 132] width 10 height 10
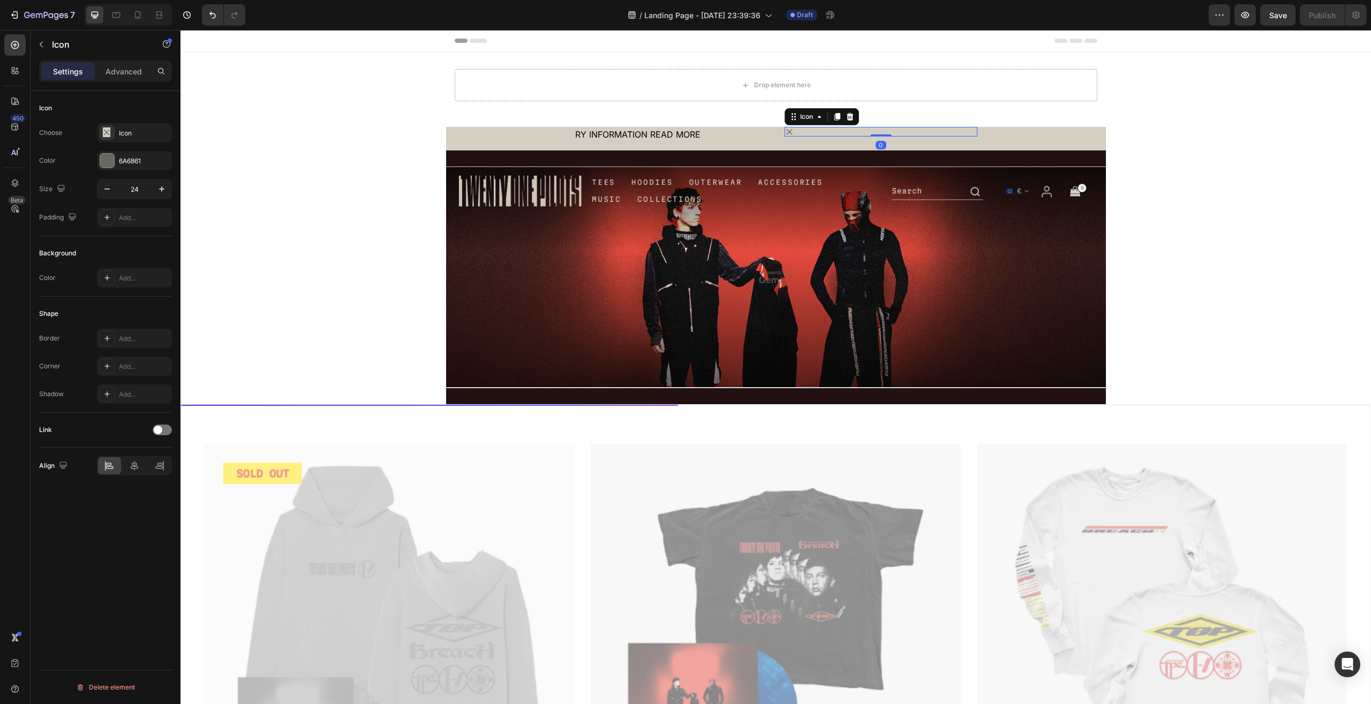
click at [785, 131] on image at bounding box center [790, 132] width 10 height 10
